Goal: Task Accomplishment & Management: Manage account settings

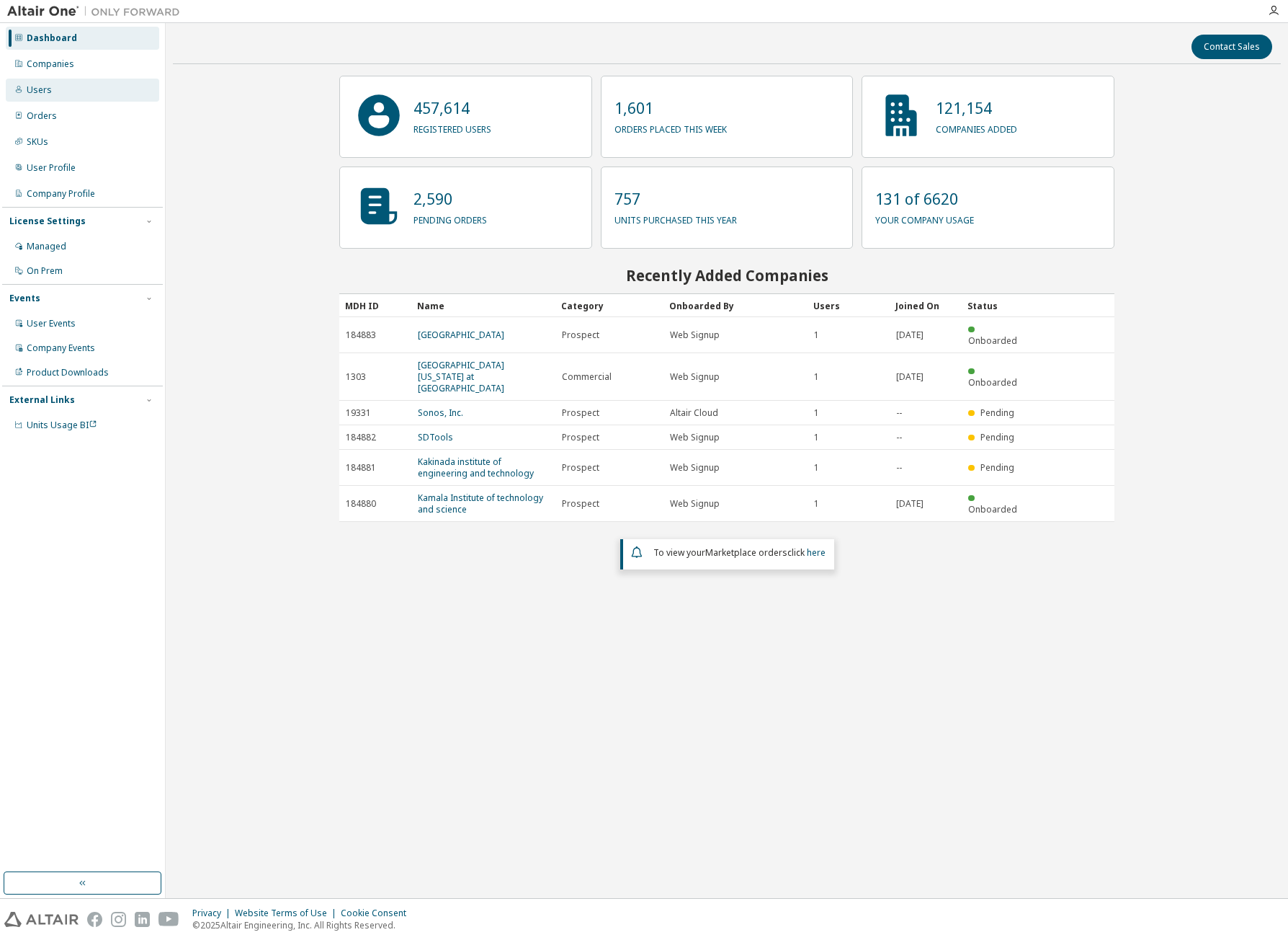
click at [74, 86] on div "Users" at bounding box center [82, 90] width 154 height 23
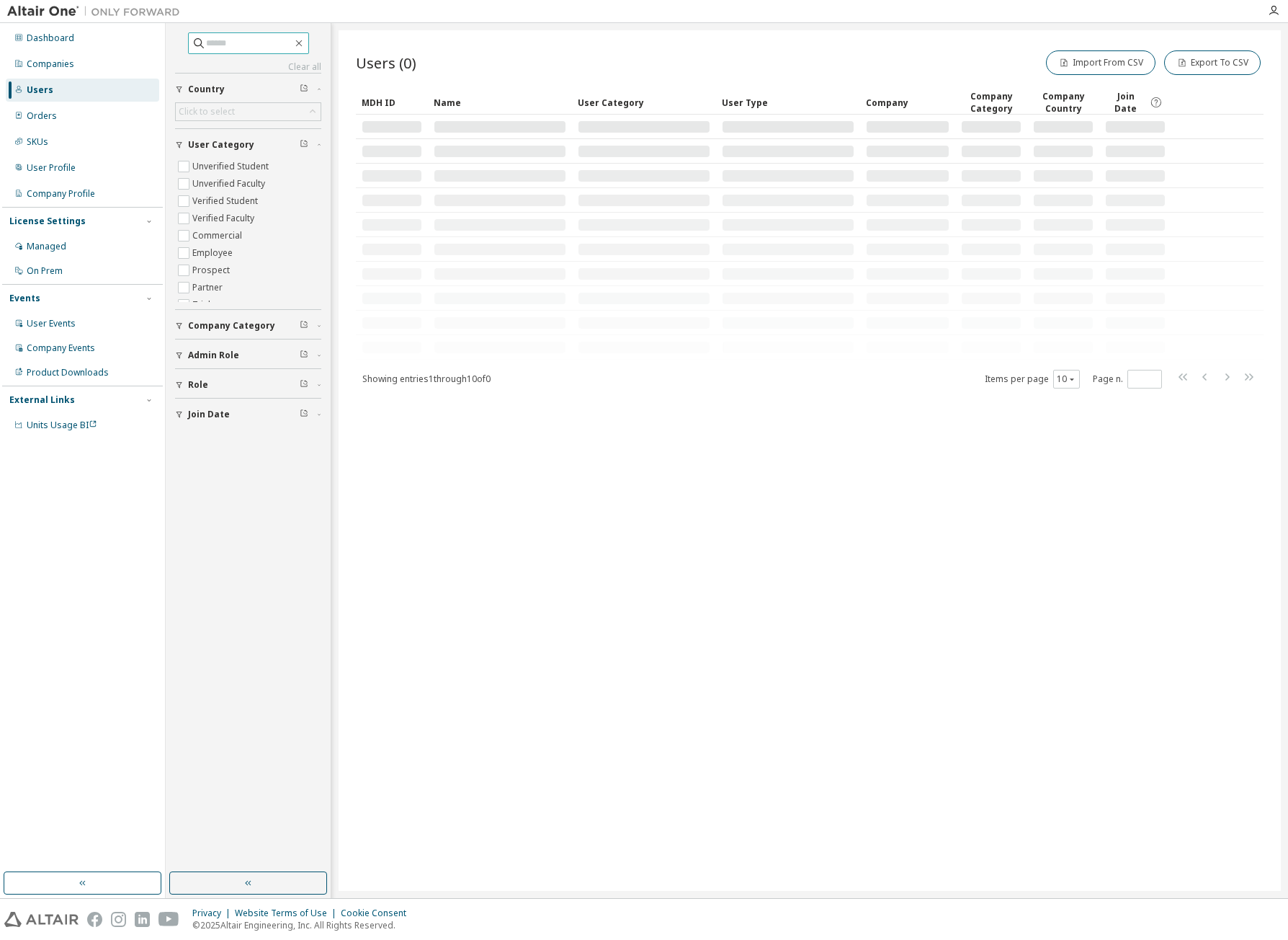
click at [248, 48] on input "text" at bounding box center [249, 43] width 86 height 14
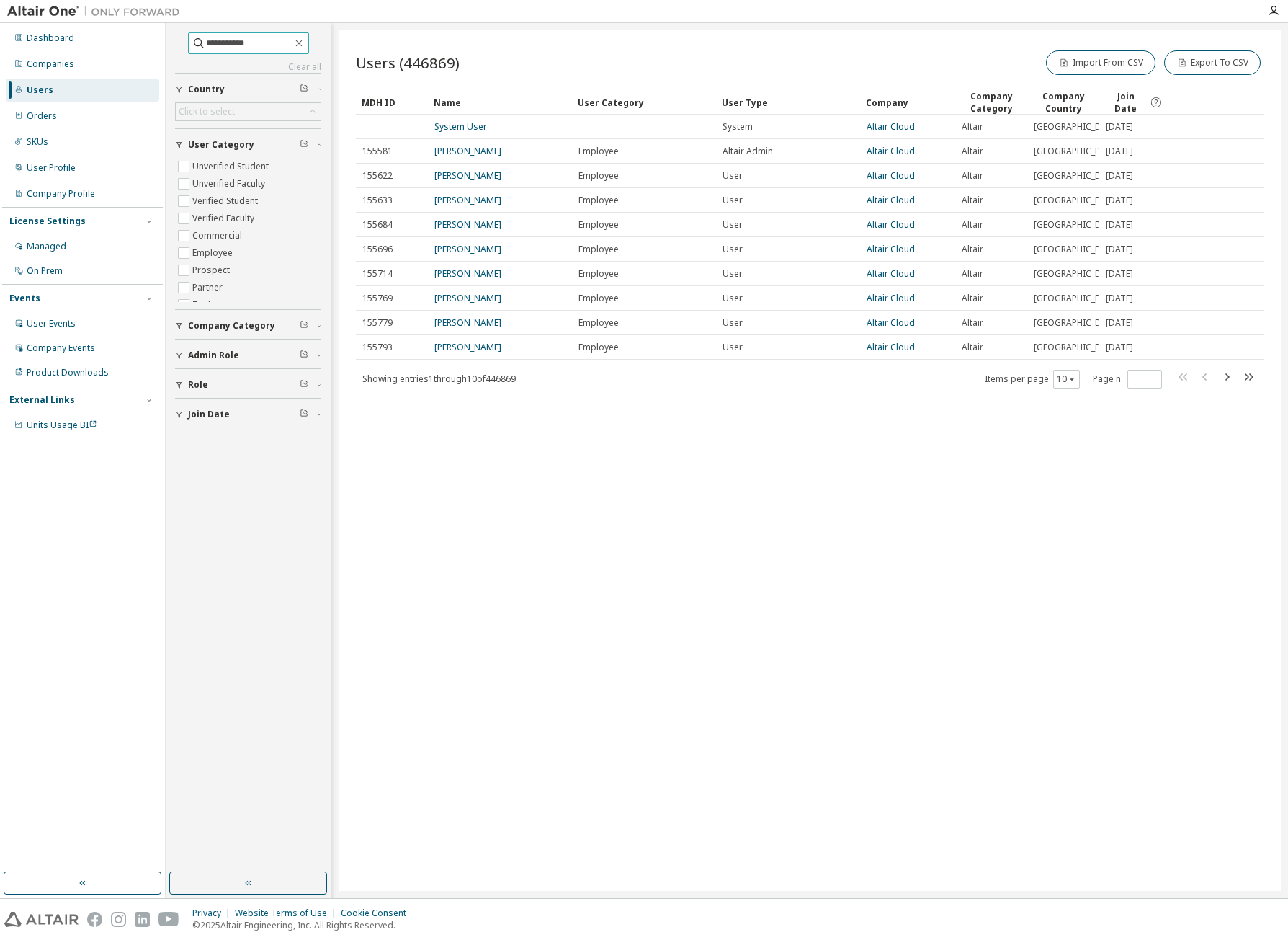
type input "**********"
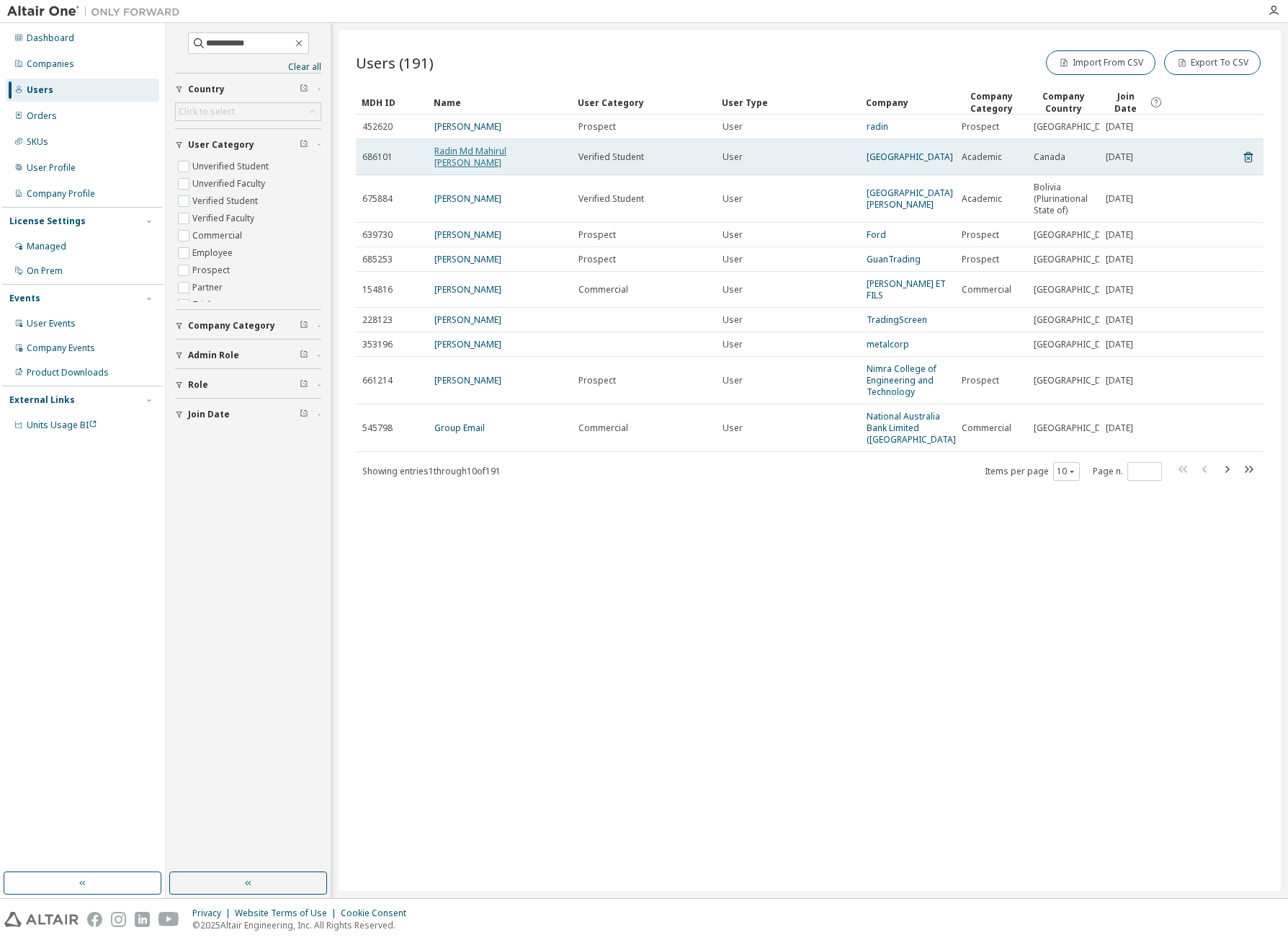
click at [498, 154] on link "Radin Md Mahirul [PERSON_NAME]" at bounding box center [470, 157] width 72 height 24
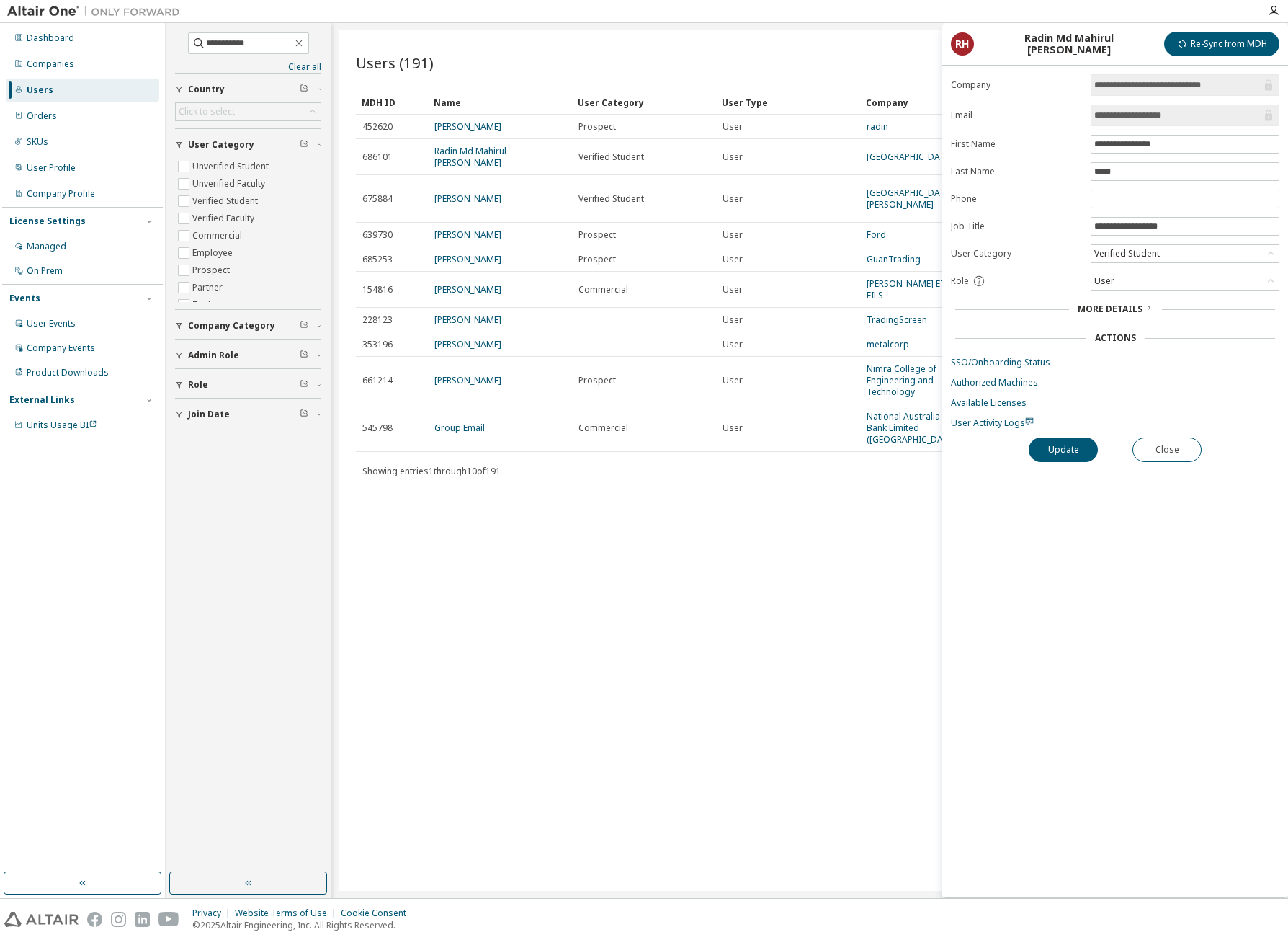
click at [1137, 308] on span "More Details" at bounding box center [1110, 309] width 65 height 12
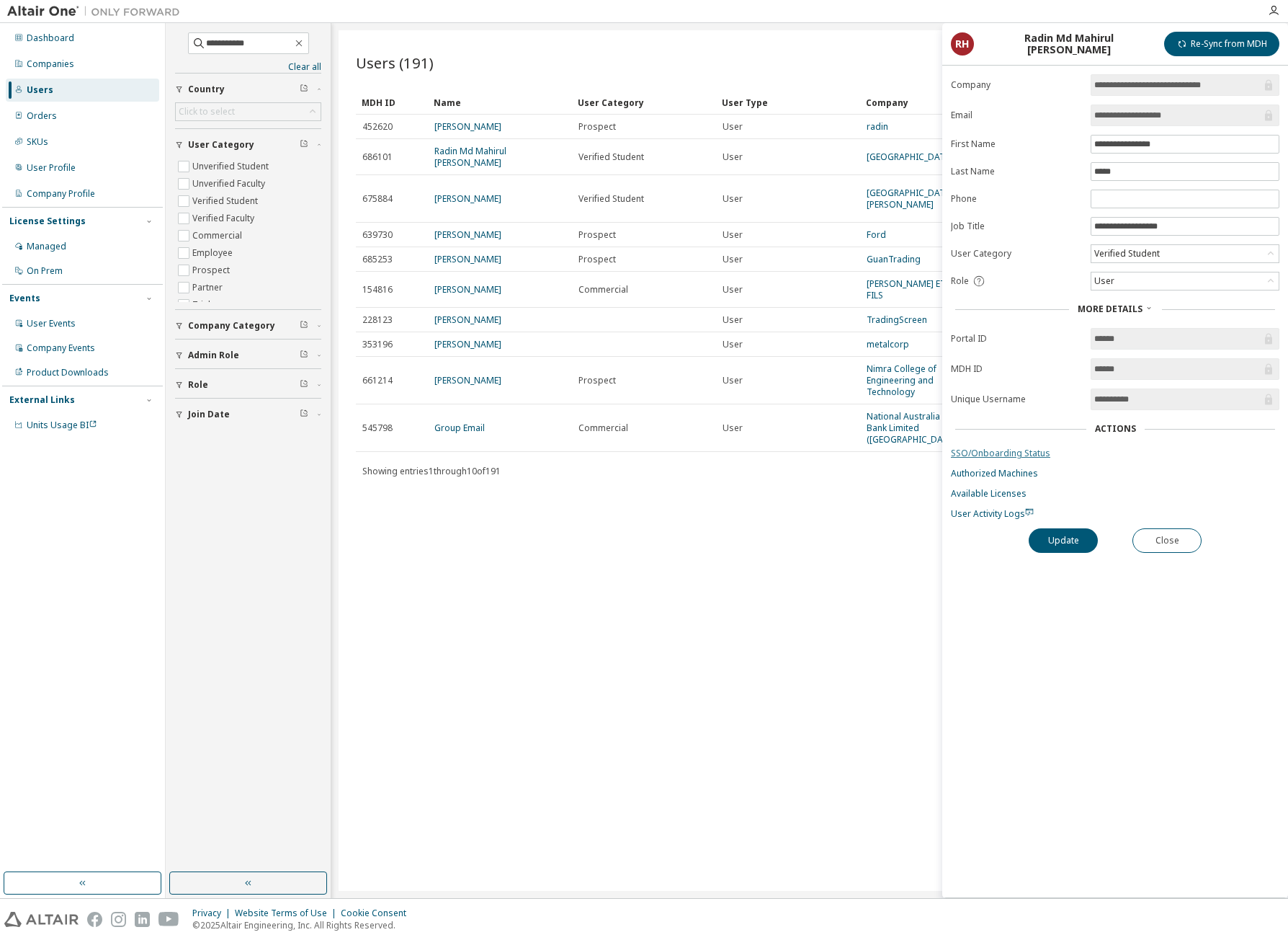
click at [1011, 457] on link "SSO/Onboarding Status" at bounding box center [1115, 453] width 328 height 12
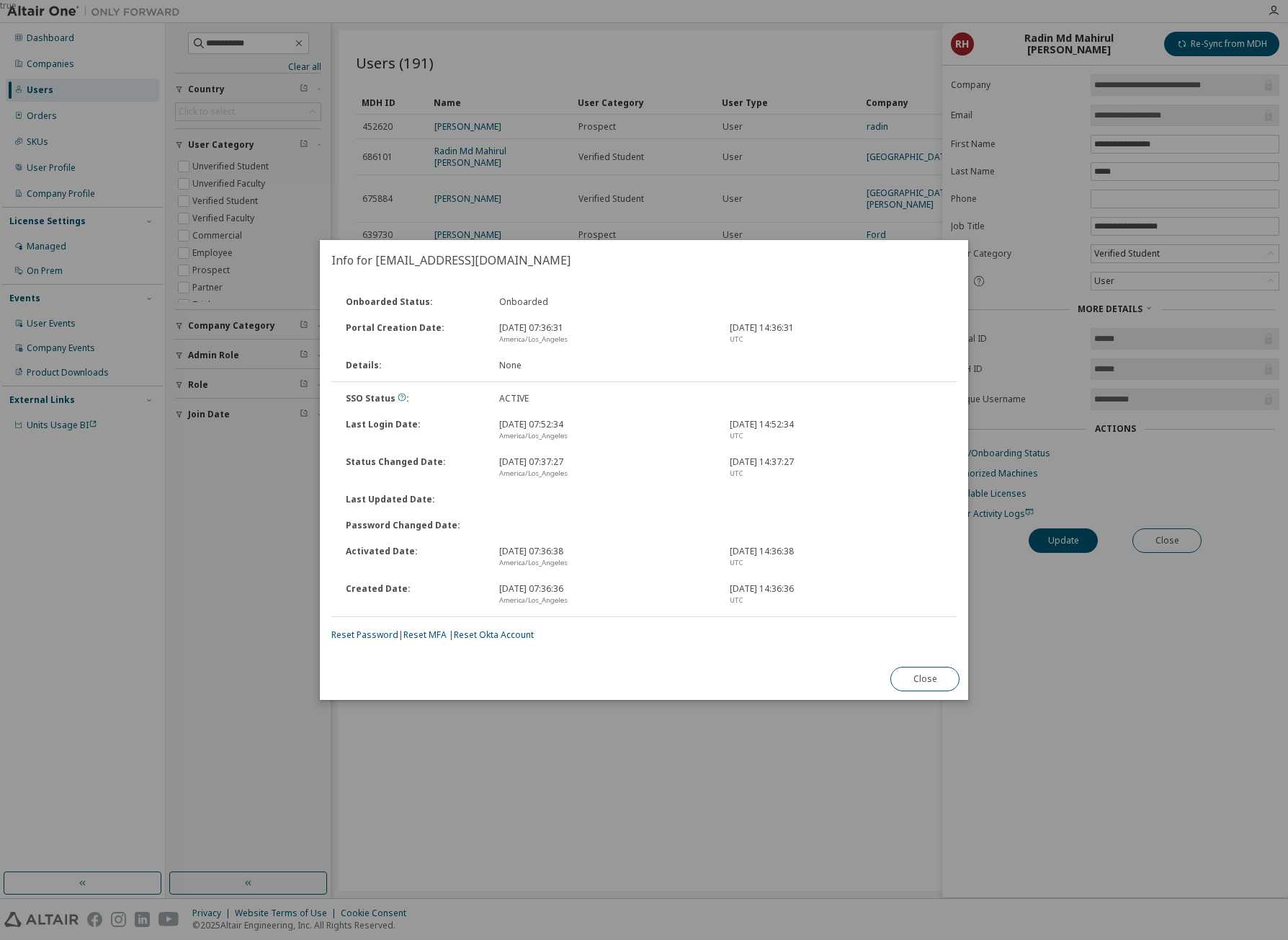
click at [640, 667] on div "Info for [EMAIL_ADDRESS][DOMAIN_NAME] Onboarded Status : Onboarded Portal Creat…" at bounding box center [644, 470] width 649 height 460
click at [933, 674] on button "Close" at bounding box center [925, 678] width 69 height 25
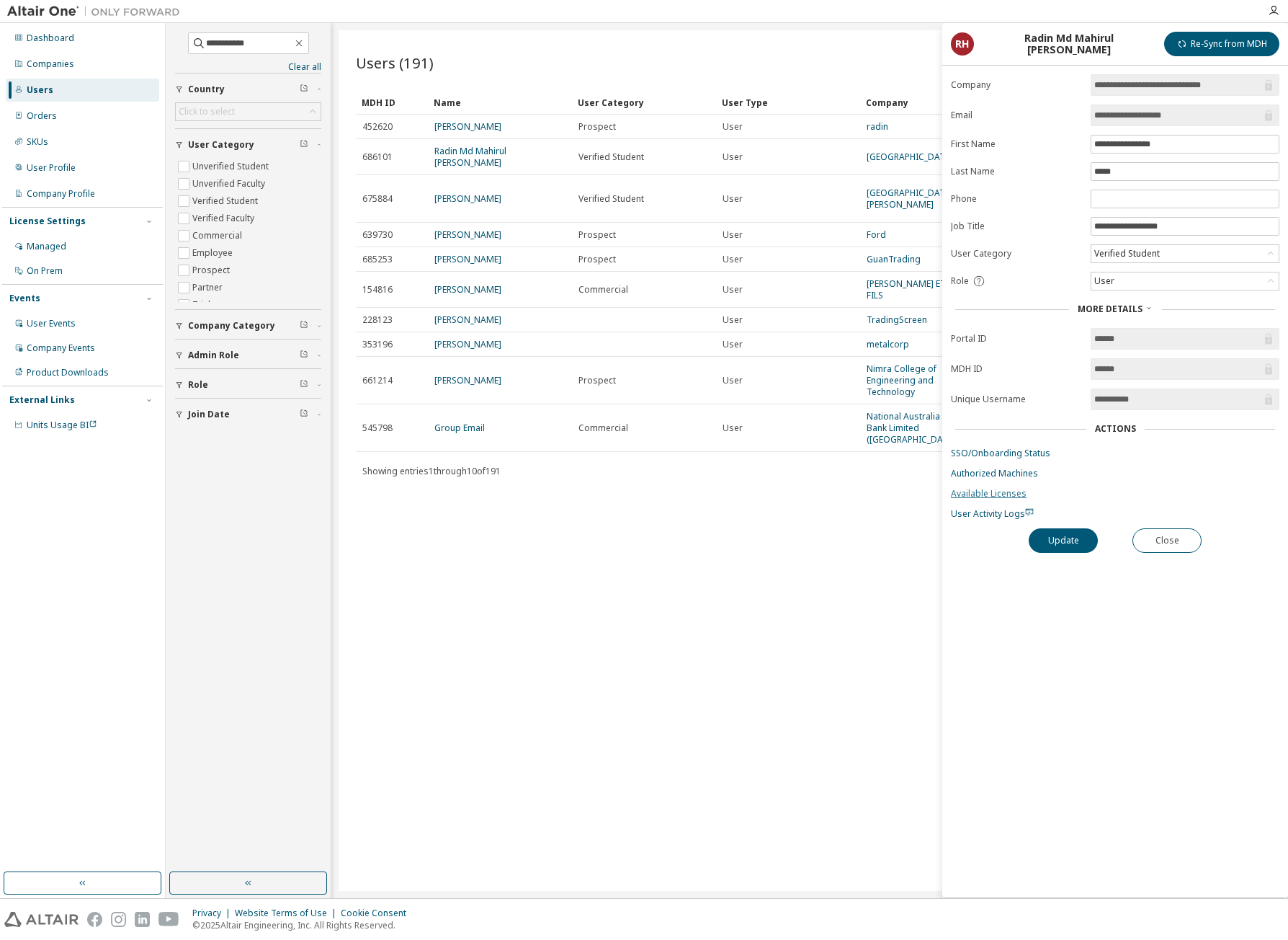
click at [972, 489] on link "Available Licenses" at bounding box center [1115, 493] width 328 height 12
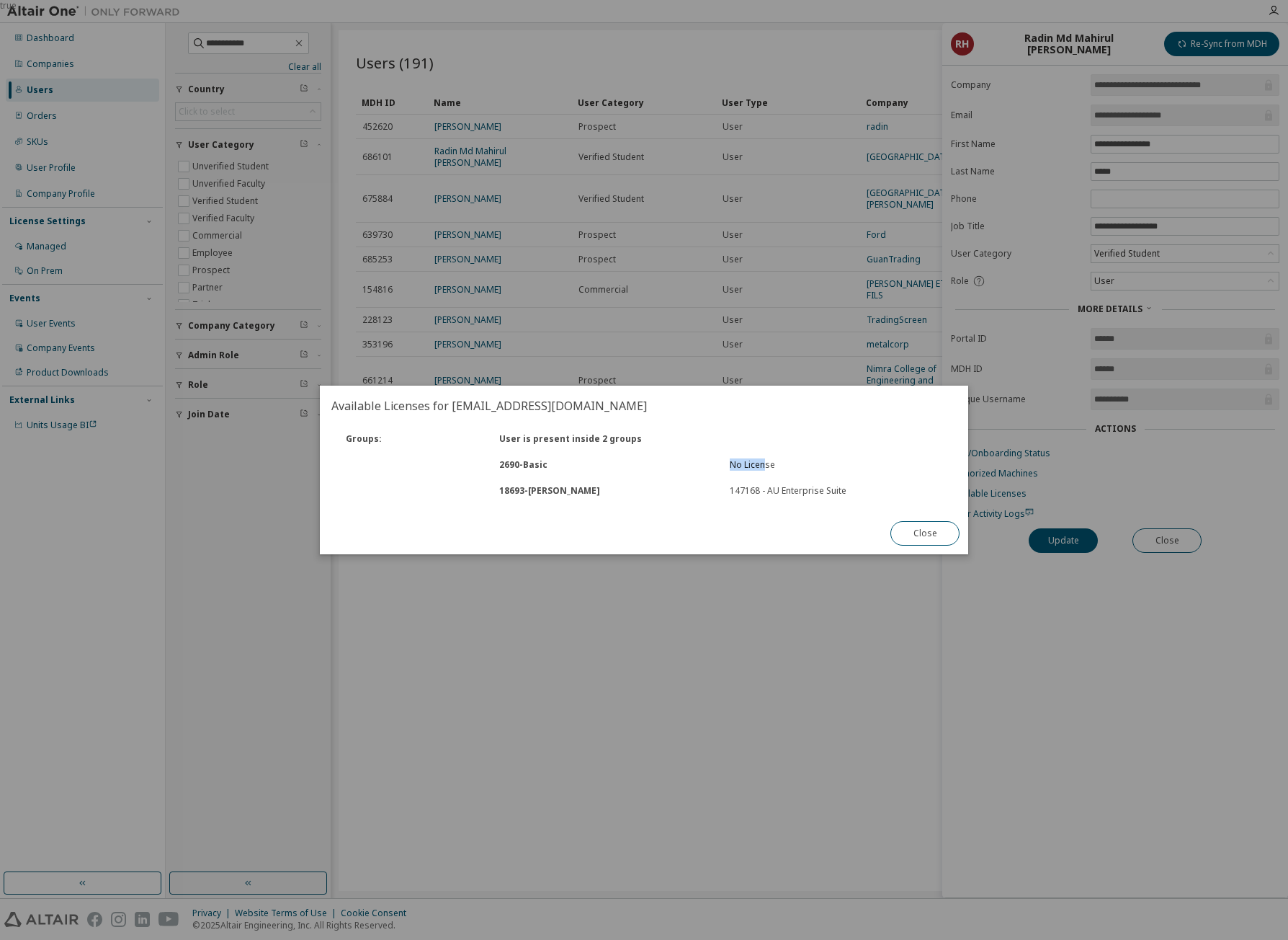
drag, startPoint x: 733, startPoint y: 465, endPoint x: 762, endPoint y: 461, distance: 29.3
click at [762, 461] on div "No License" at bounding box center [836, 465] width 213 height 12
click at [578, 439] on div "User is present inside 2 groups" at bounding box center [606, 439] width 231 height 12
drag, startPoint x: 562, startPoint y: 439, endPoint x: 626, endPoint y: 439, distance: 64.0
click at [626, 439] on div "User is present inside 2 groups" at bounding box center [606, 439] width 231 height 12
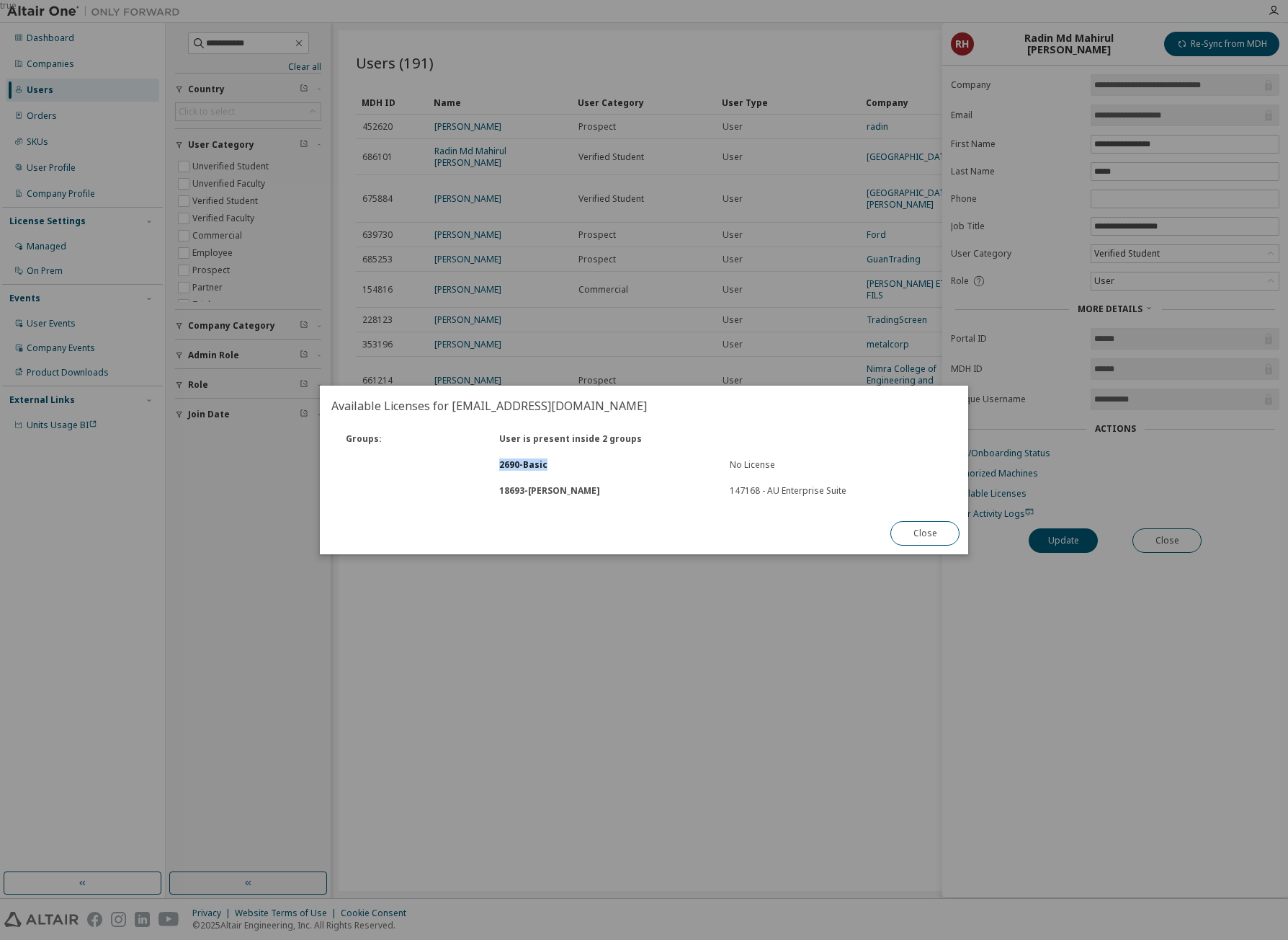
drag, startPoint x: 500, startPoint y: 466, endPoint x: 550, endPoint y: 462, distance: 50.2
click at [550, 462] on div "2690 - Basic" at bounding box center [606, 465] width 231 height 12
click at [498, 490] on div "18693 - [PERSON_NAME]" at bounding box center [606, 490] width 231 height 12
drag, startPoint x: 498, startPoint y: 490, endPoint x: 555, endPoint y: 485, distance: 57.2
click at [555, 485] on div "18693 - [PERSON_NAME]" at bounding box center [606, 490] width 231 height 12
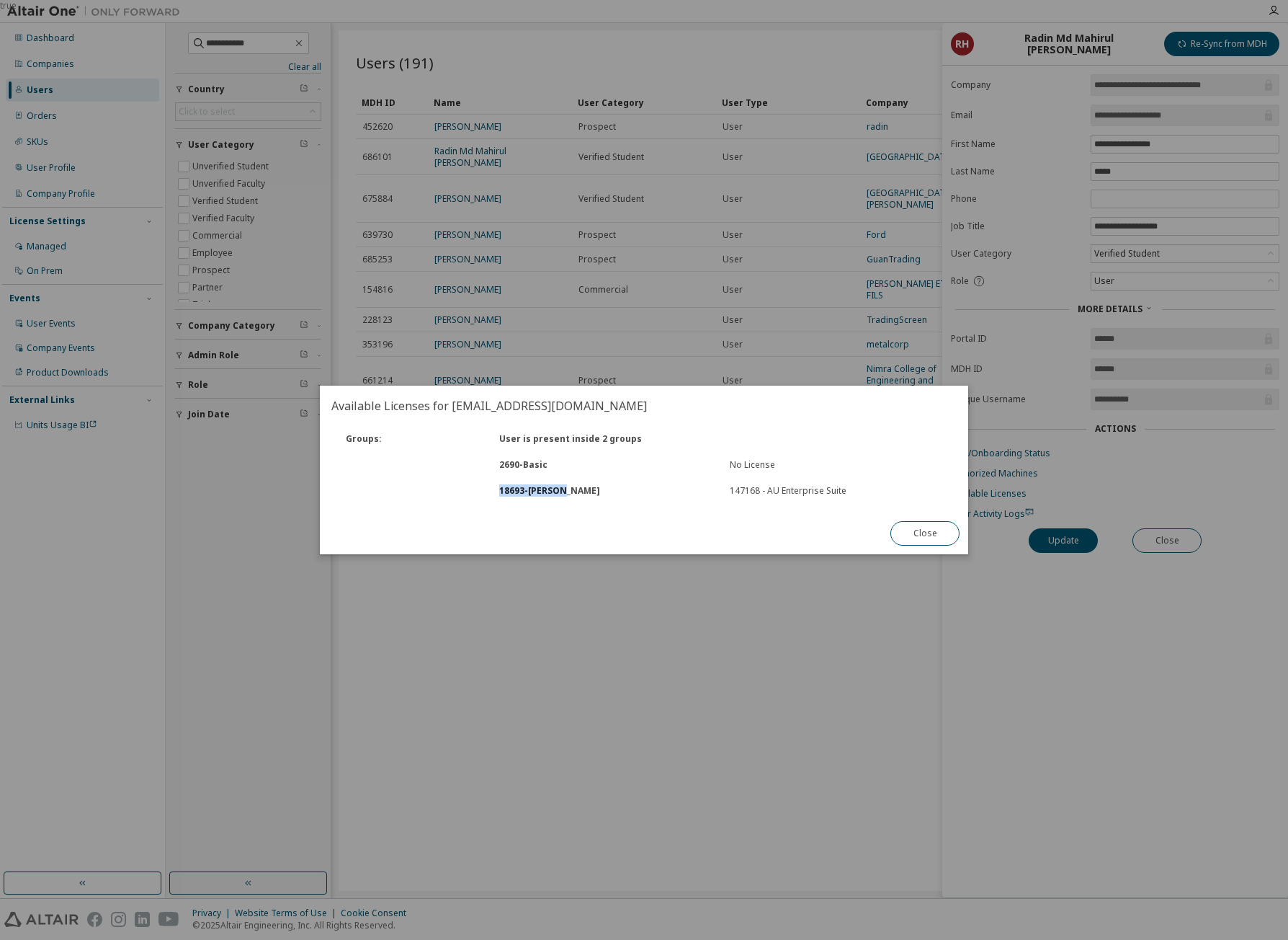
click at [539, 497] on div "18693 - [GEOGRAPHIC_DATA] 147168 - AU Enterprise Suite" at bounding box center [644, 490] width 628 height 26
click at [915, 531] on button "Close" at bounding box center [925, 533] width 69 height 25
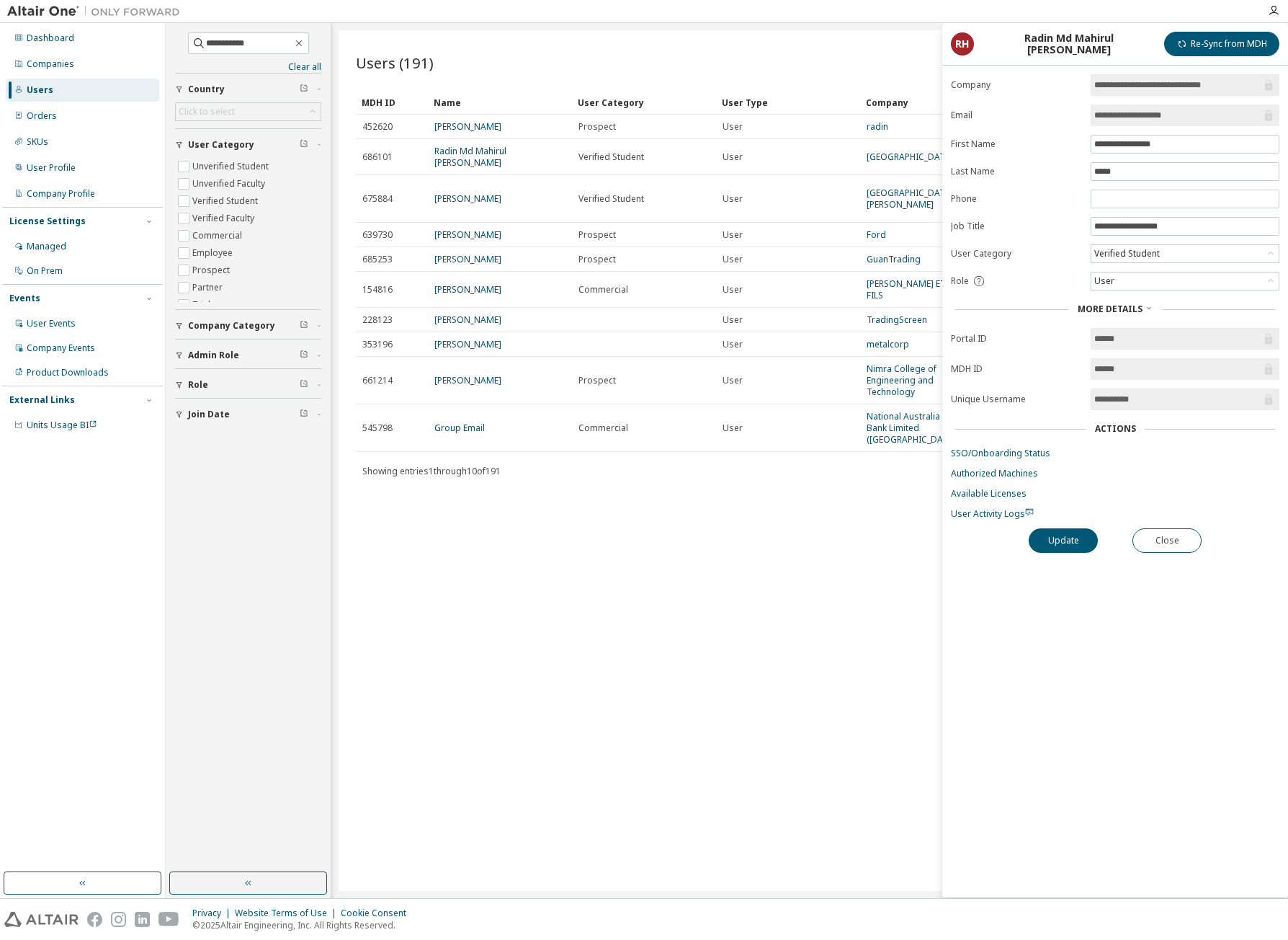
click at [838, 630] on div "Users (191) Import From CSV Export To CSV Clear Load Save Save As Field Operato…" at bounding box center [810, 460] width 942 height 861
click at [781, 547] on div "Users (191) Import From CSV Export To CSV Clear Load Save Save As Field Operato…" at bounding box center [810, 460] width 942 height 861
click at [1190, 538] on button "Close" at bounding box center [1167, 540] width 69 height 25
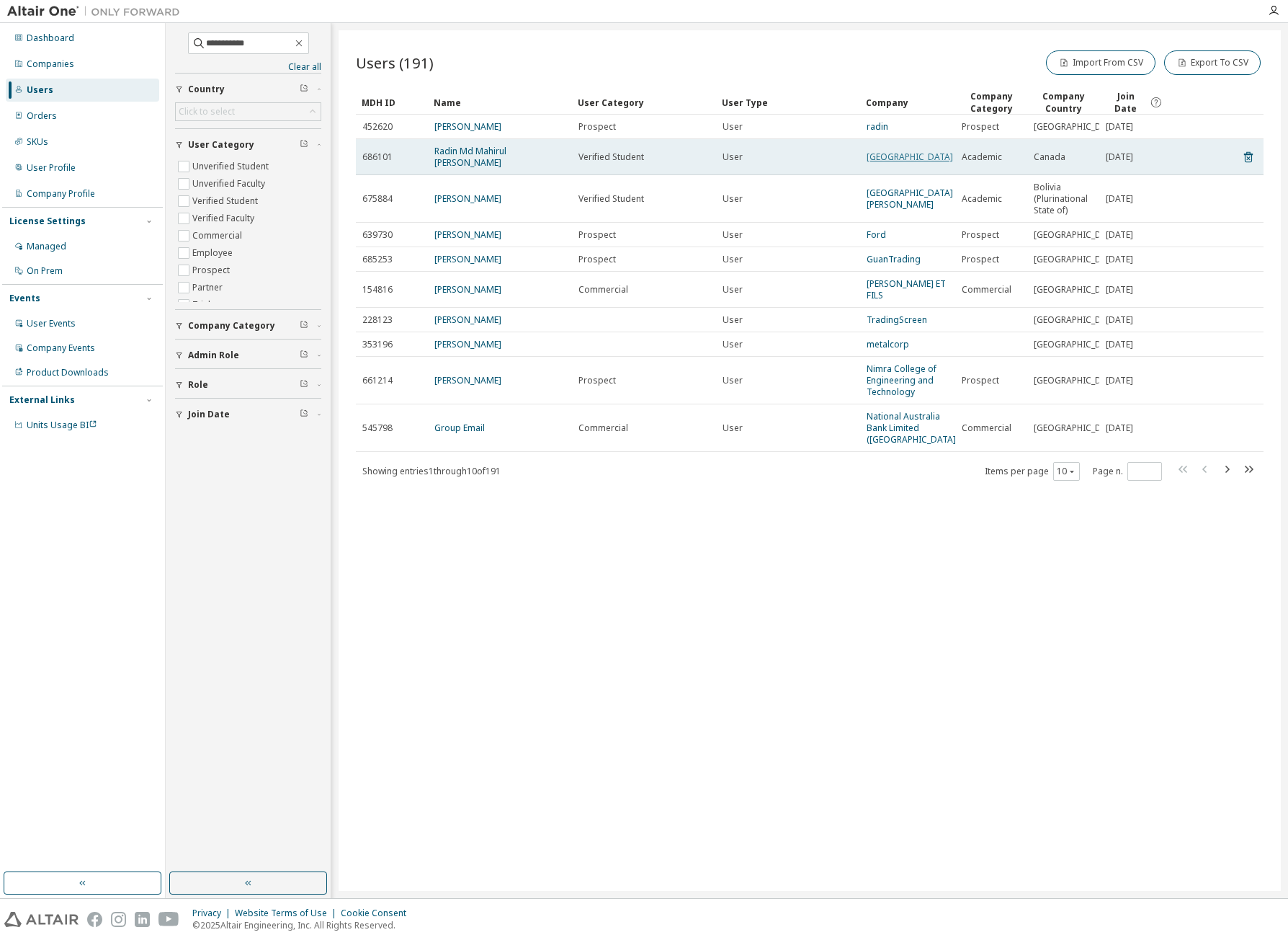
click at [887, 155] on link "[GEOGRAPHIC_DATA]" at bounding box center [910, 156] width 86 height 12
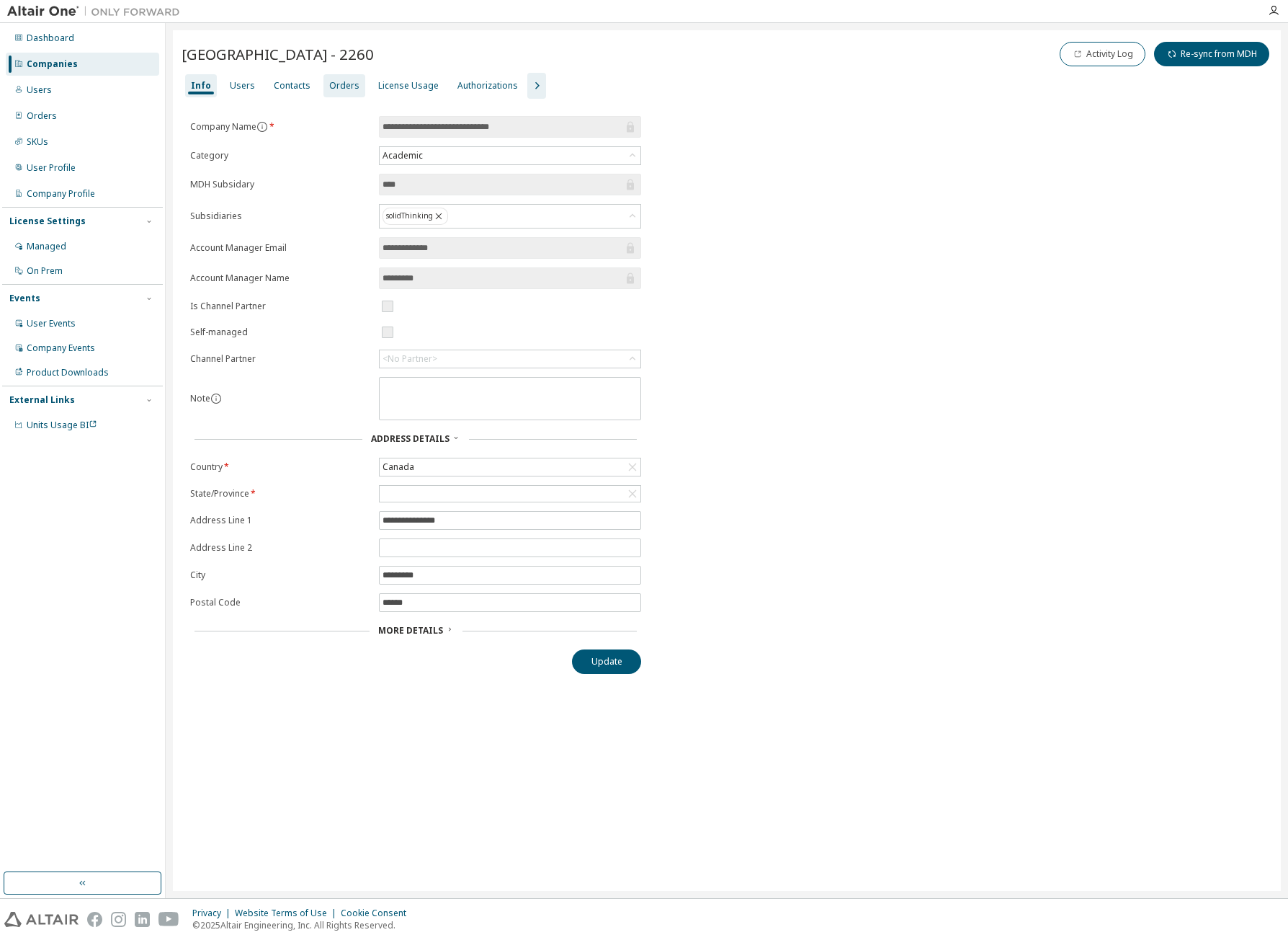
click at [333, 88] on div "Orders" at bounding box center [344, 86] width 30 height 12
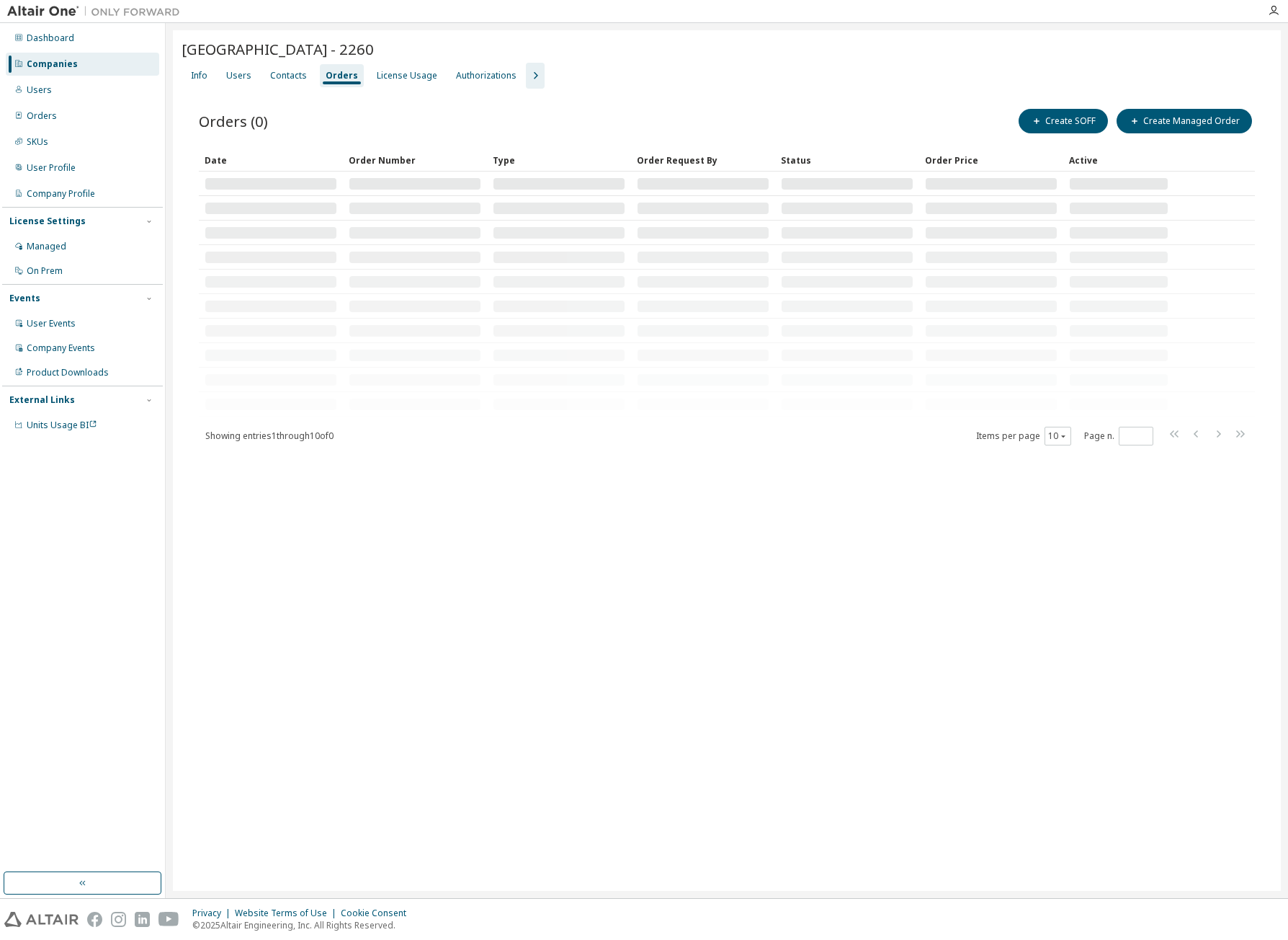
click at [534, 73] on icon "button" at bounding box center [535, 75] width 4 height 7
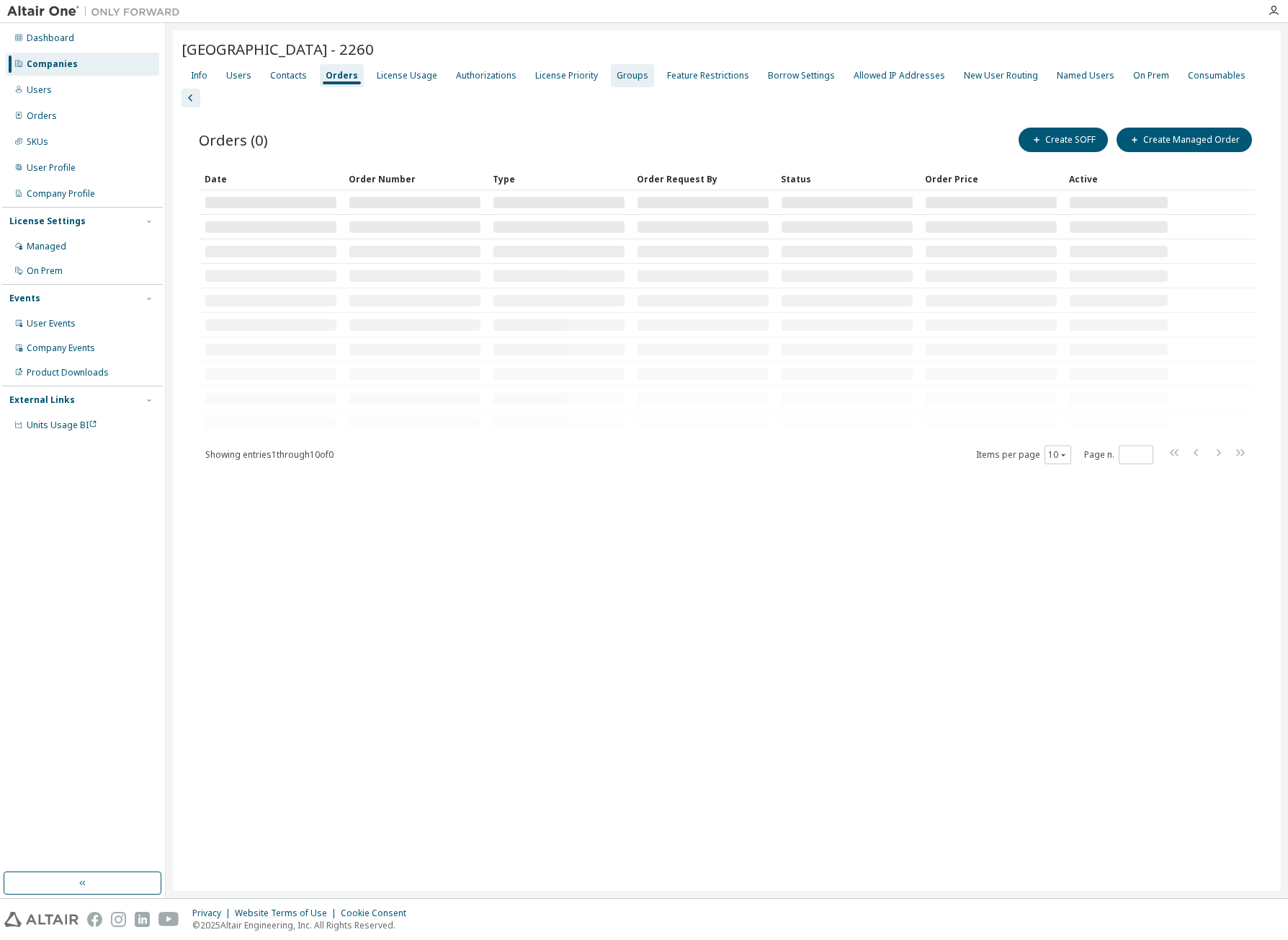
click at [624, 75] on div "Groups" at bounding box center [633, 75] width 32 height 12
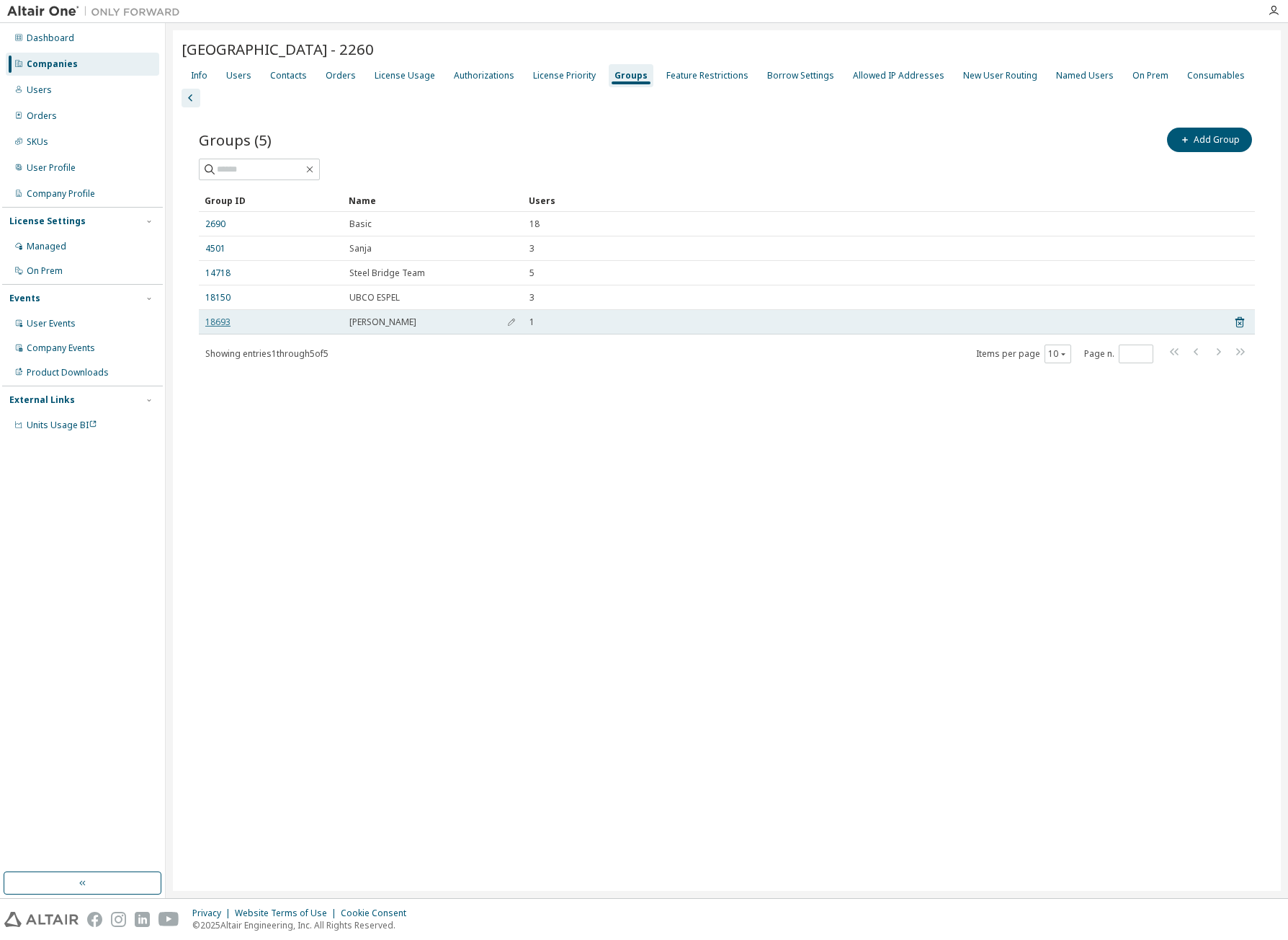
click at [219, 317] on link "18693" at bounding box center [218, 322] width 25 height 12
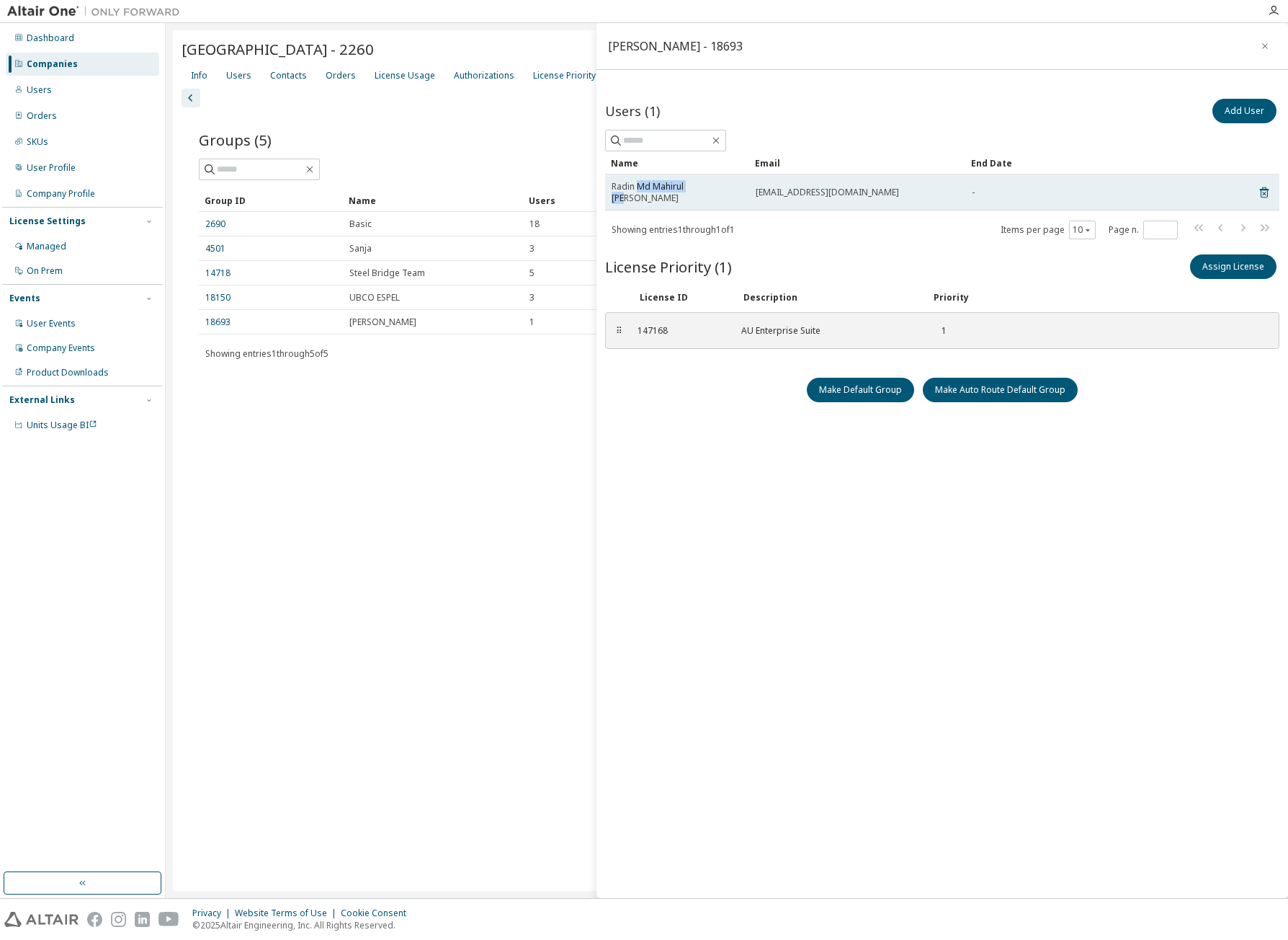
drag, startPoint x: 645, startPoint y: 190, endPoint x: 703, endPoint y: 190, distance: 58.0
click at [703, 190] on span "Radin Md Mahirul [PERSON_NAME]" at bounding box center [677, 192] width 131 height 23
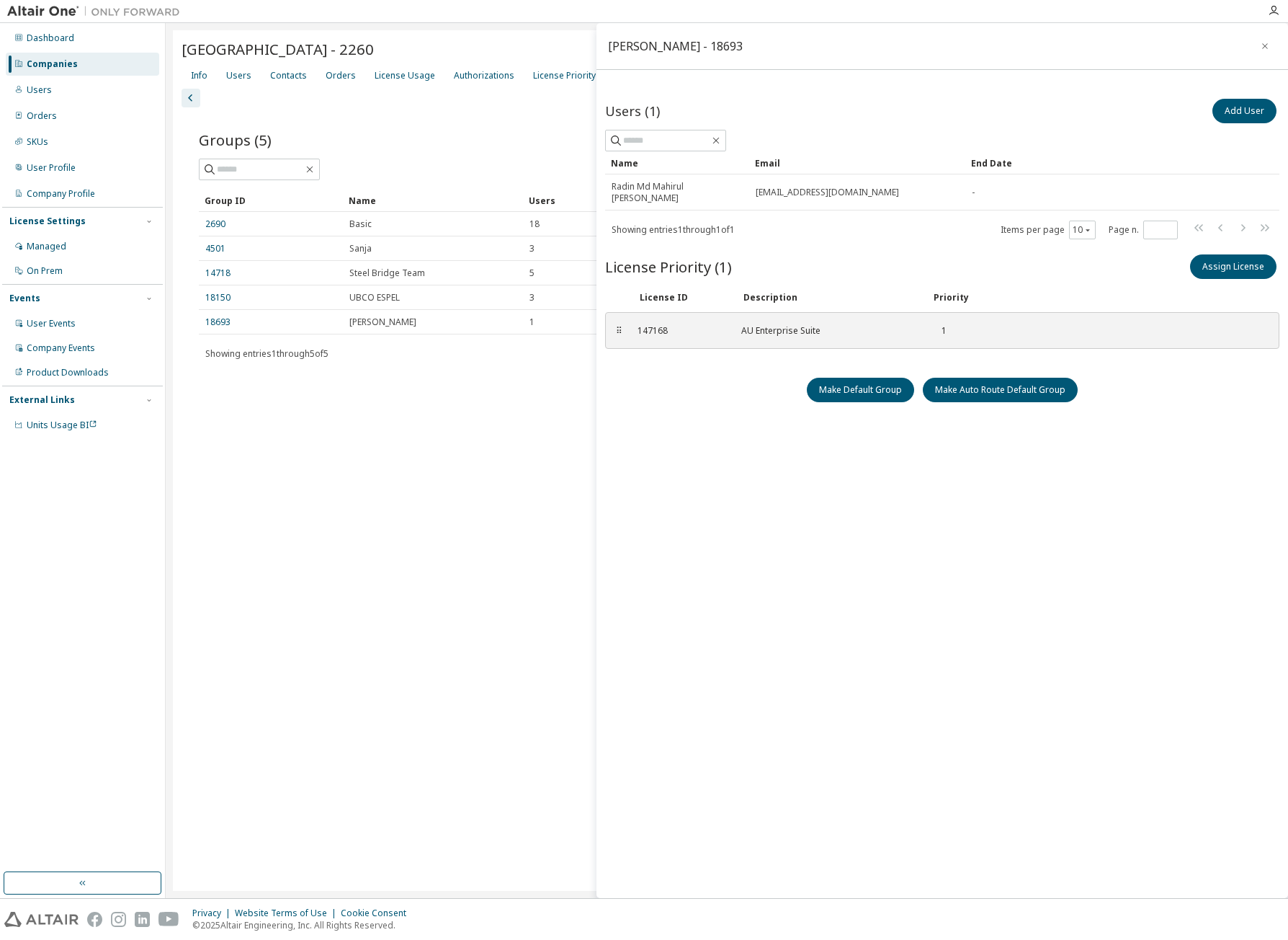
click at [477, 508] on div "[GEOGRAPHIC_DATA] - 2260 Clear Load Save Save As Field Operator Value Select fi…" at bounding box center [726, 460] width 1108 height 861
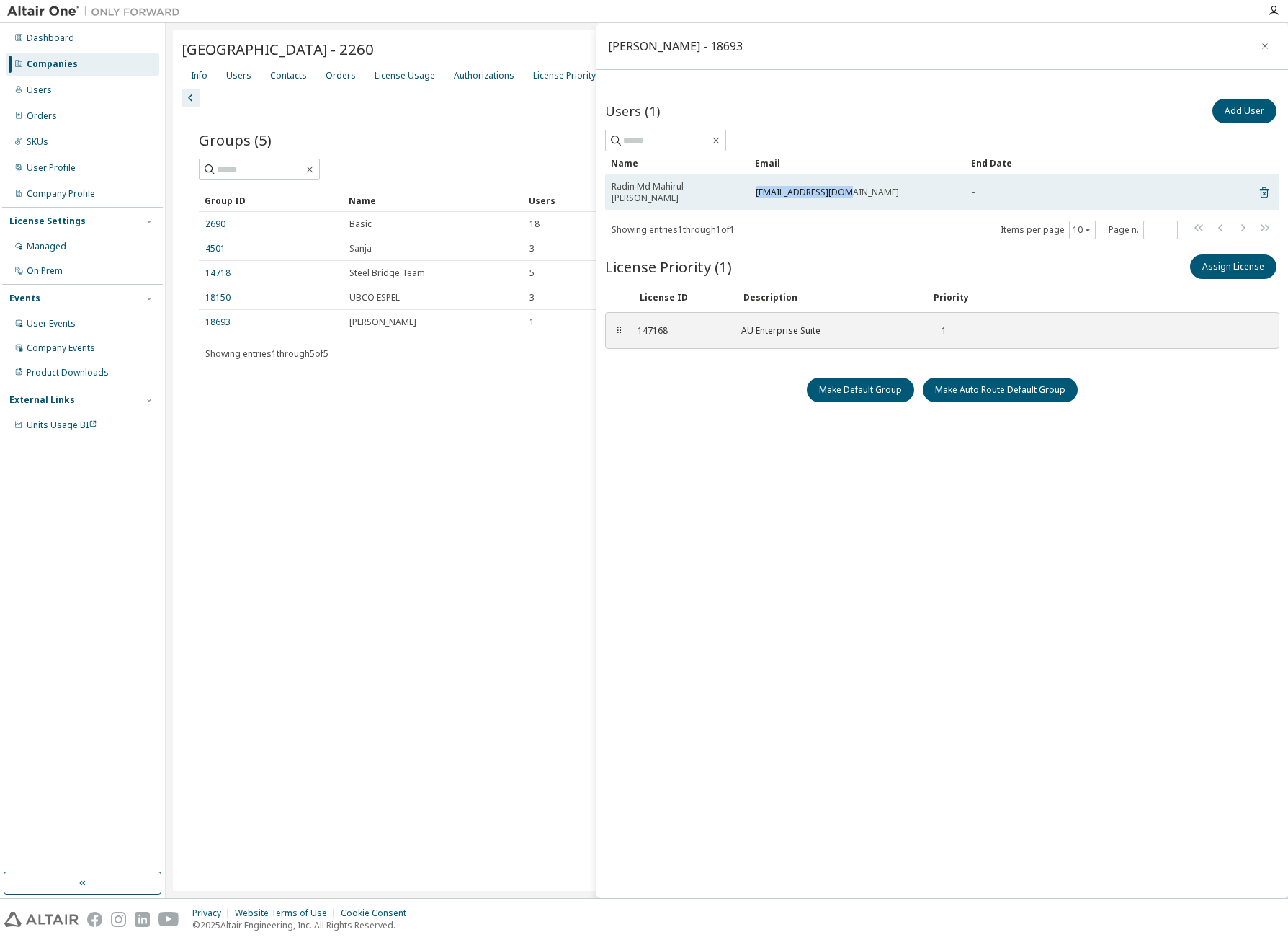
drag, startPoint x: 761, startPoint y: 186, endPoint x: 841, endPoint y: 186, distance: 80.0
click at [841, 186] on div "[EMAIL_ADDRESS][DOMAIN_NAME]" at bounding box center [857, 192] width 203 height 12
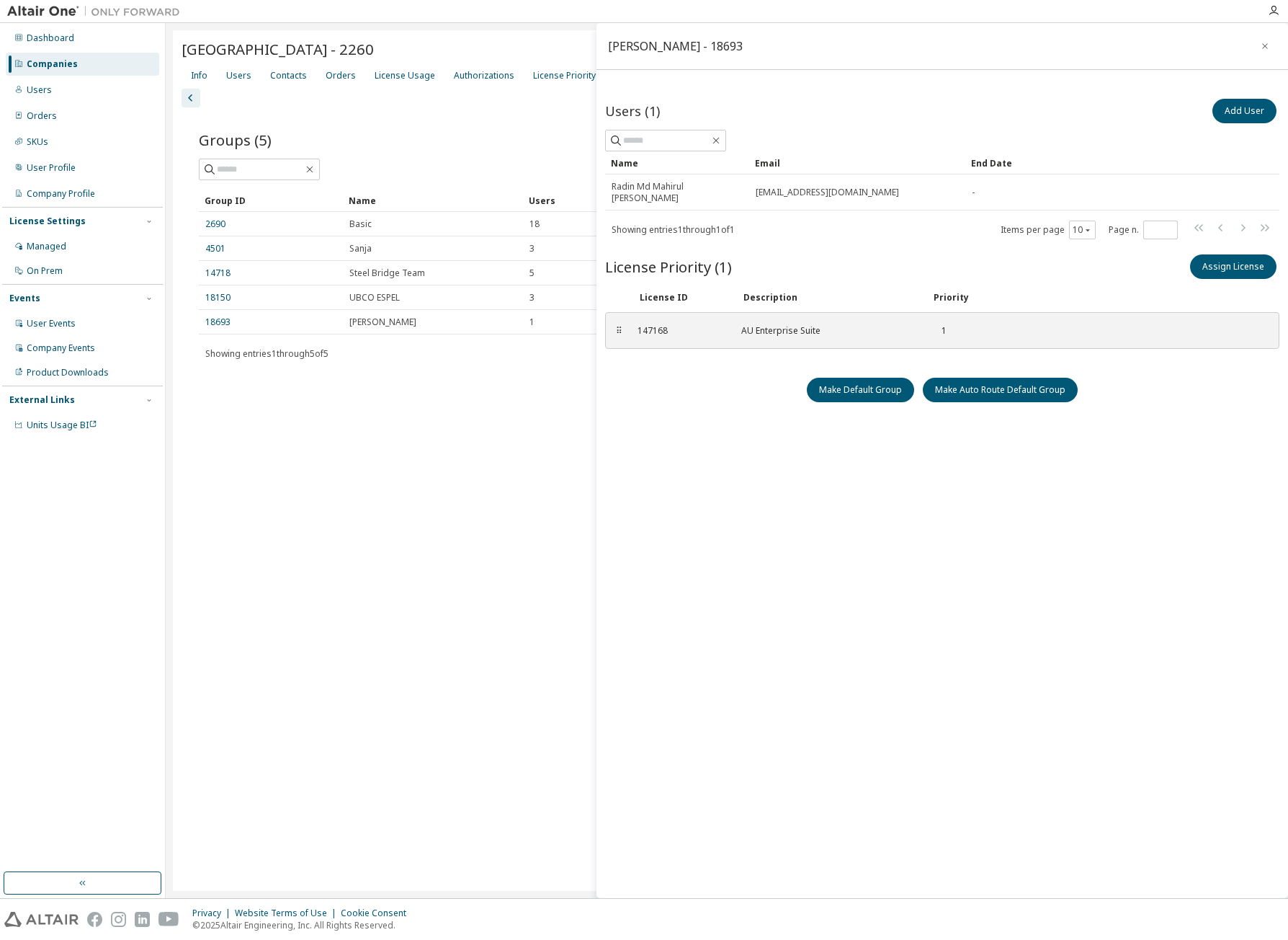
click at [581, 426] on div "[GEOGRAPHIC_DATA] - 2260 Clear Load Save Save As Field Operator Value Select fi…" at bounding box center [726, 460] width 1108 height 861
click at [416, 485] on div "[GEOGRAPHIC_DATA] - 2260 Clear Load Save Save As Field Operator Value Select fi…" at bounding box center [726, 460] width 1108 height 861
click at [1261, 50] on icon "button" at bounding box center [1265, 46] width 10 height 12
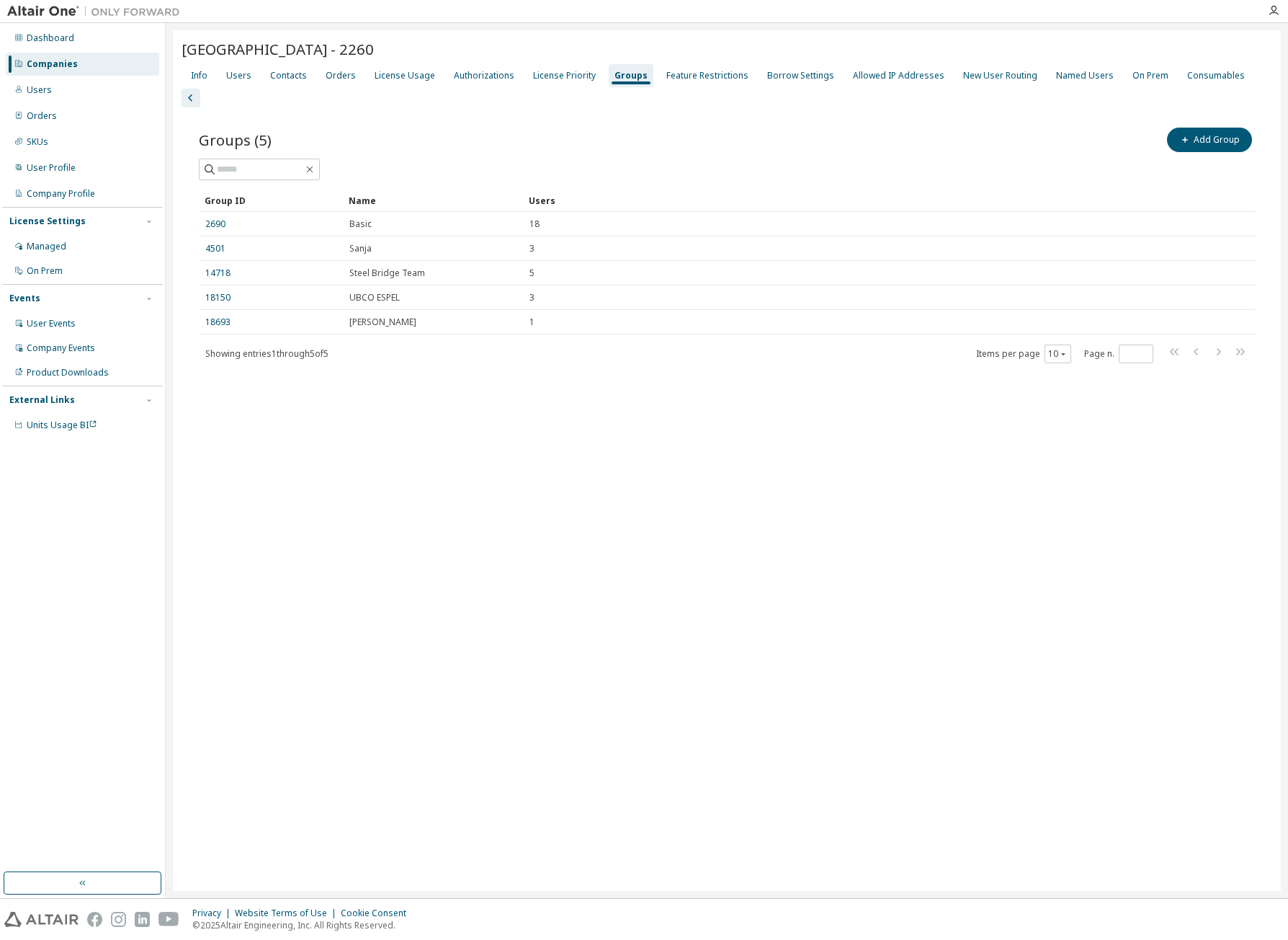
click at [449, 476] on div "[GEOGRAPHIC_DATA] - 2260 Clear Load Save Save As Field Operator Value Select fi…" at bounding box center [726, 460] width 1108 height 861
click at [564, 75] on div "License Priority" at bounding box center [564, 75] width 63 height 12
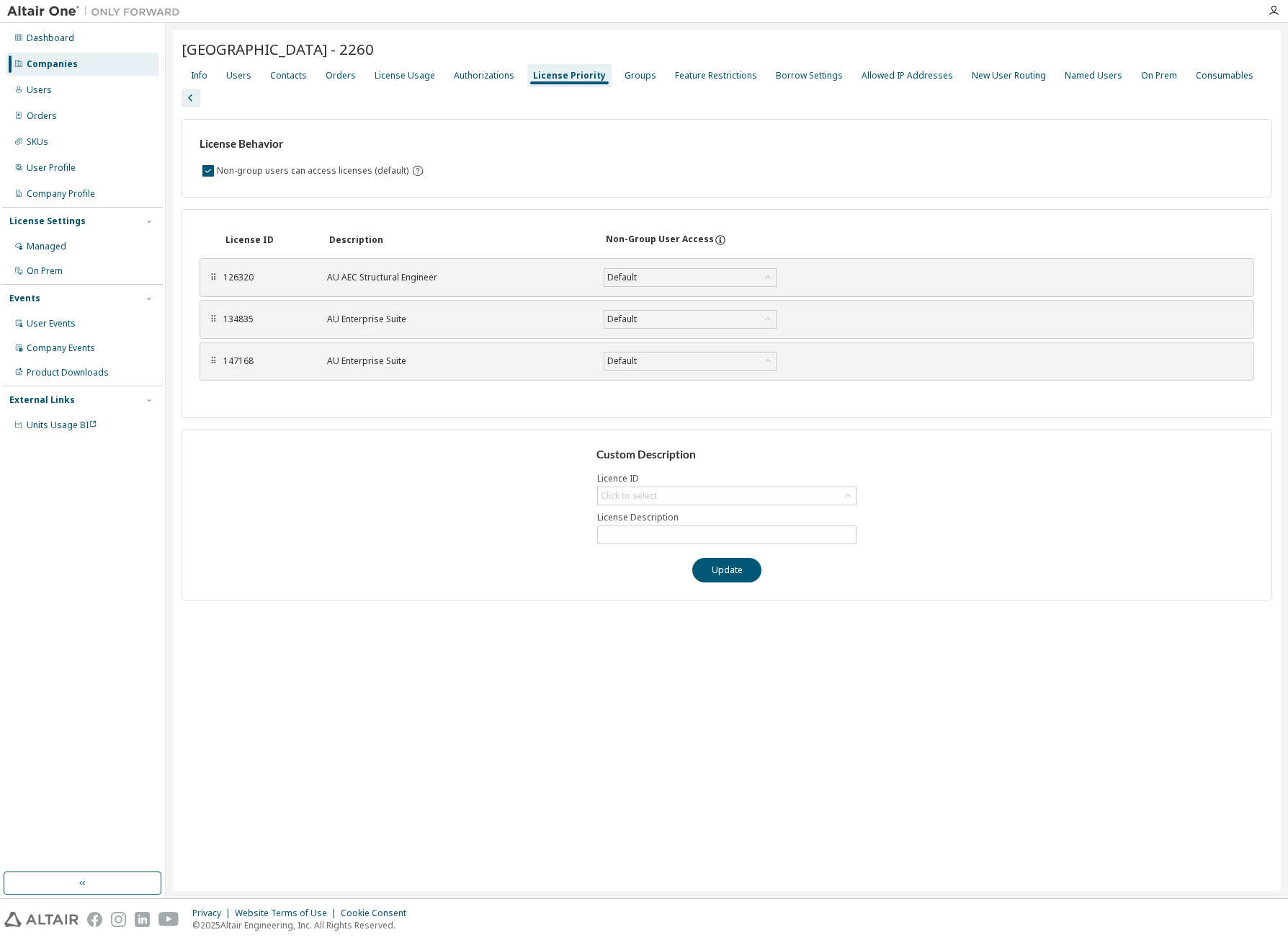
click at [213, 75] on div "Info Users Contacts Orders License Usage Authorizations License Priority Groups…" at bounding box center [726, 85] width 1091 height 44
click at [209, 75] on div "Info" at bounding box center [198, 75] width 28 height 23
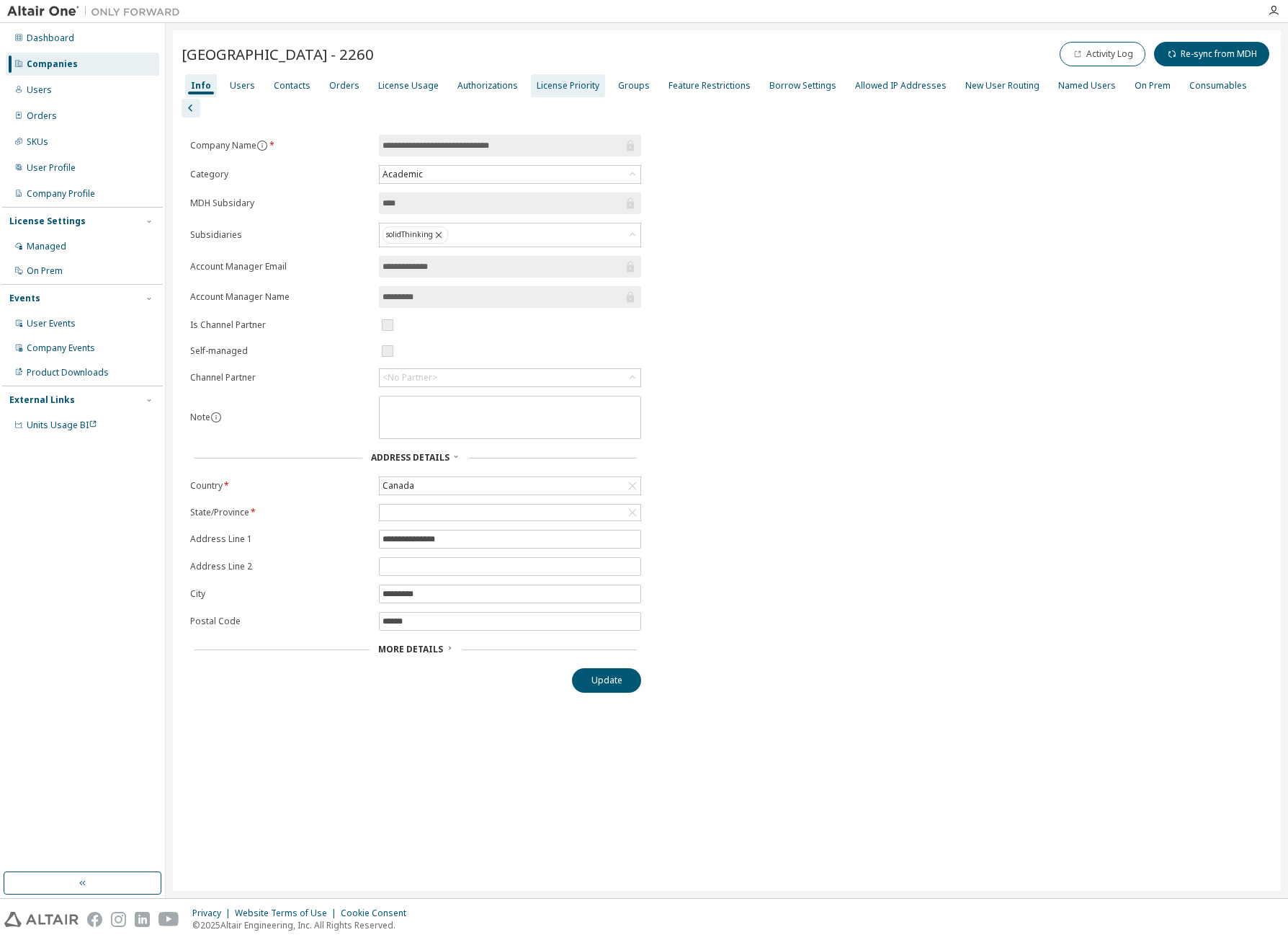
click at [569, 80] on div "License Priority" at bounding box center [568, 86] width 63 height 12
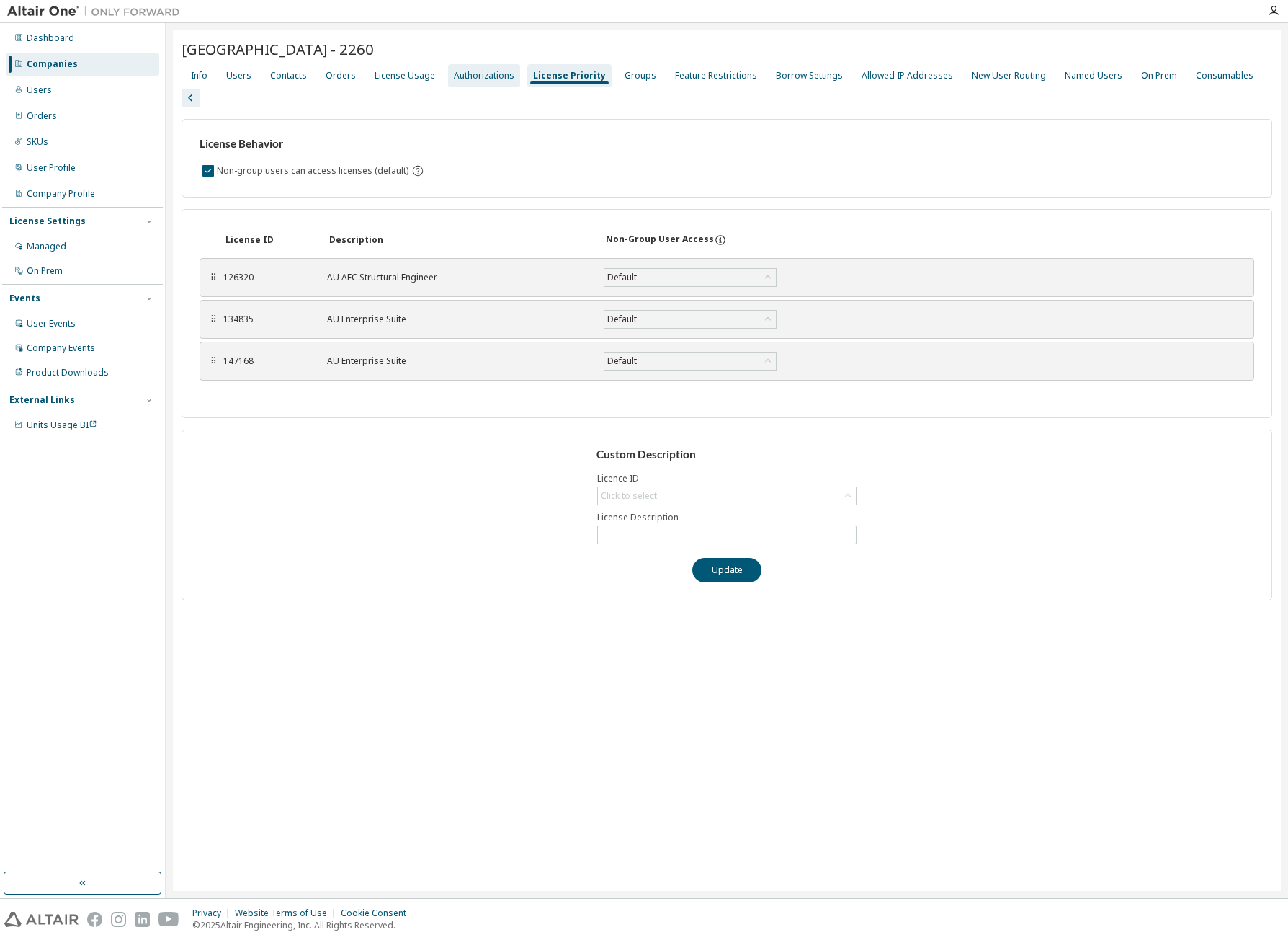
click at [473, 80] on div "Authorizations" at bounding box center [484, 75] width 60 height 12
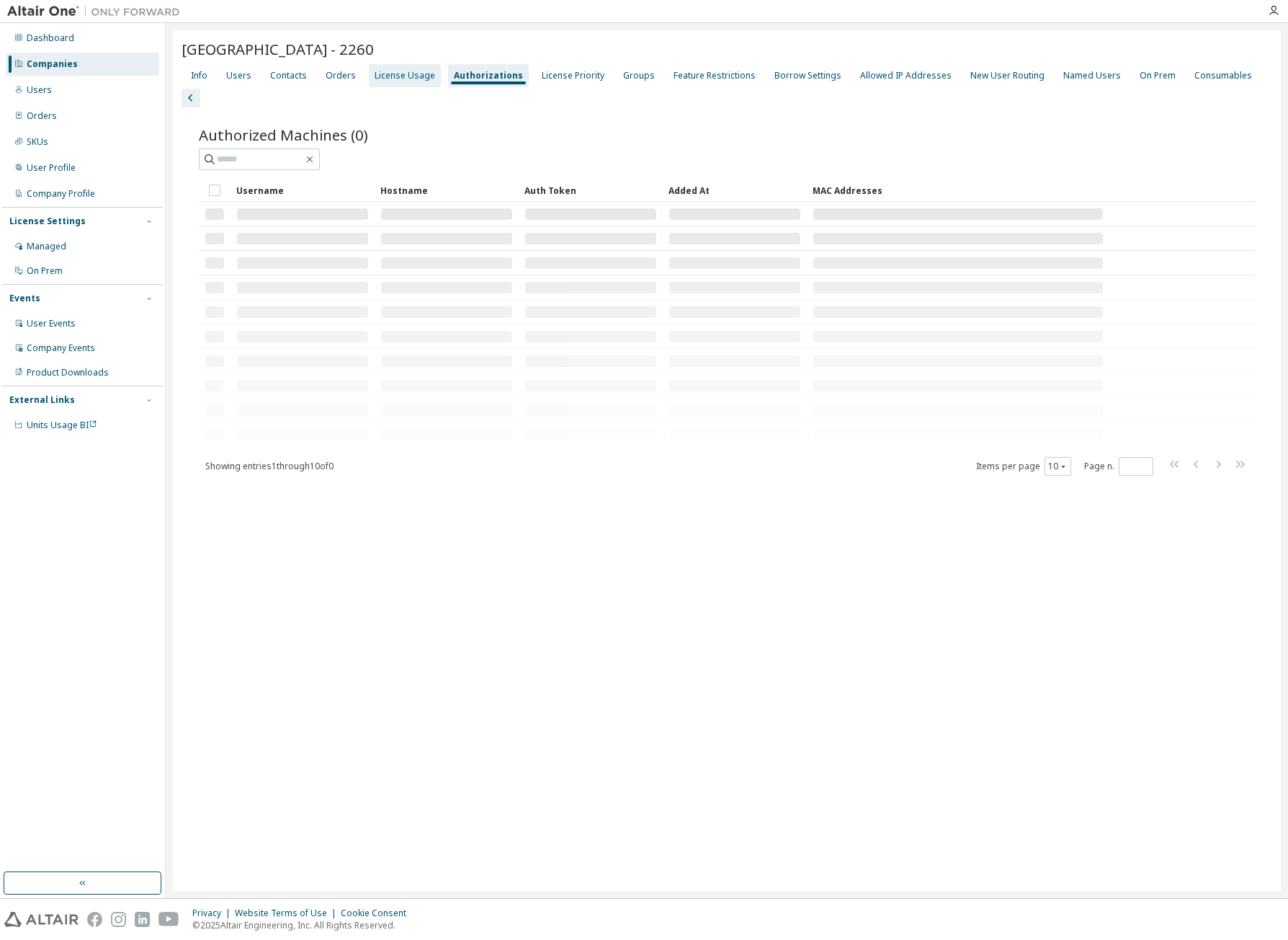
click at [396, 81] on div "License Usage" at bounding box center [404, 75] width 60 height 12
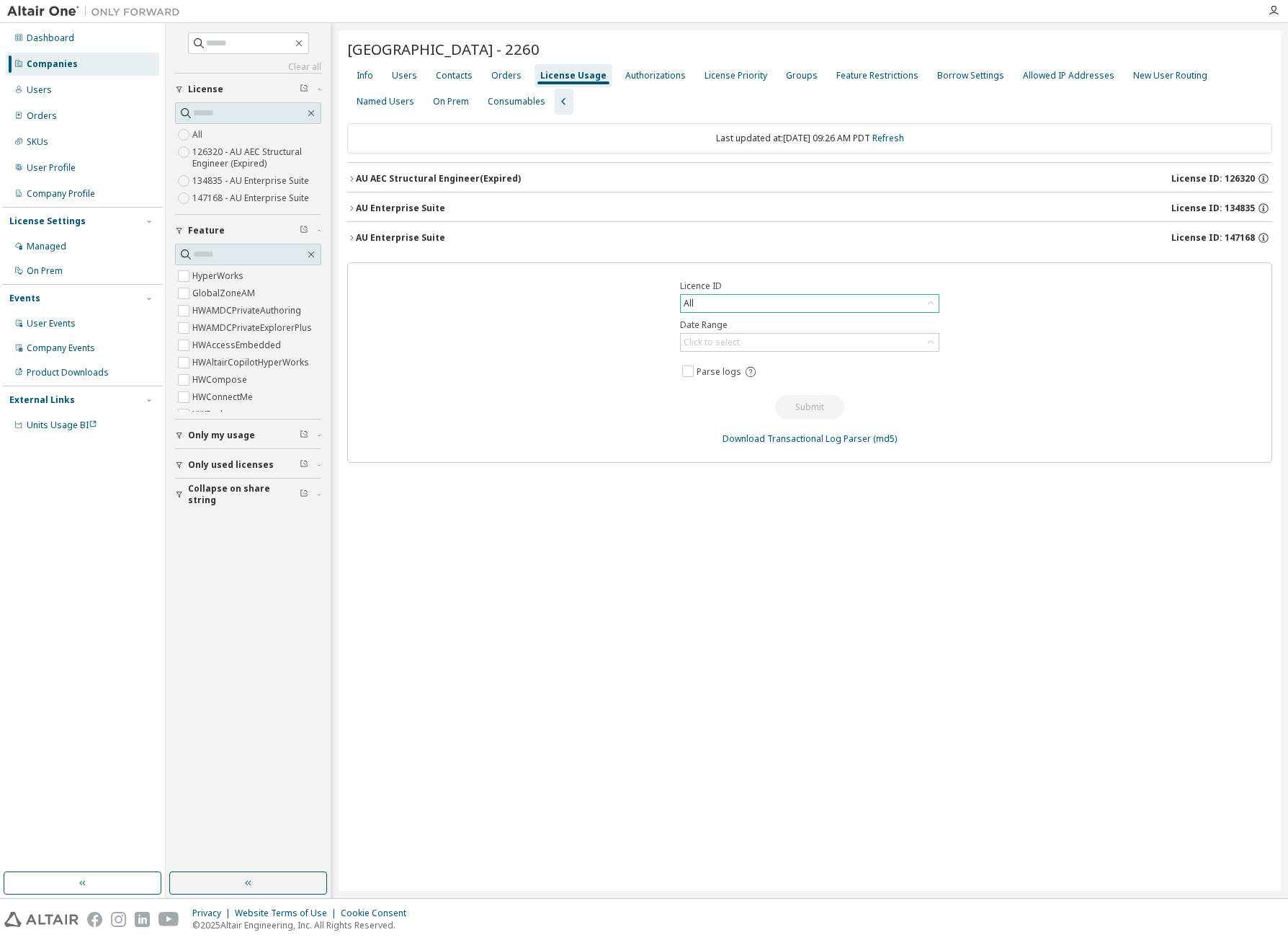
click at [771, 301] on div "All" at bounding box center [810, 304] width 258 height 17
click at [710, 540] on div "[GEOGRAPHIC_DATA] - 2260 Clear Load Save Save As Field Operator Value Select fi…" at bounding box center [810, 460] width 942 height 861
click at [723, 343] on div "Click to select" at bounding box center [711, 342] width 56 height 12
click at [723, 294] on div "All" at bounding box center [810, 304] width 259 height 19
click at [723, 297] on div "All" at bounding box center [810, 304] width 258 height 17
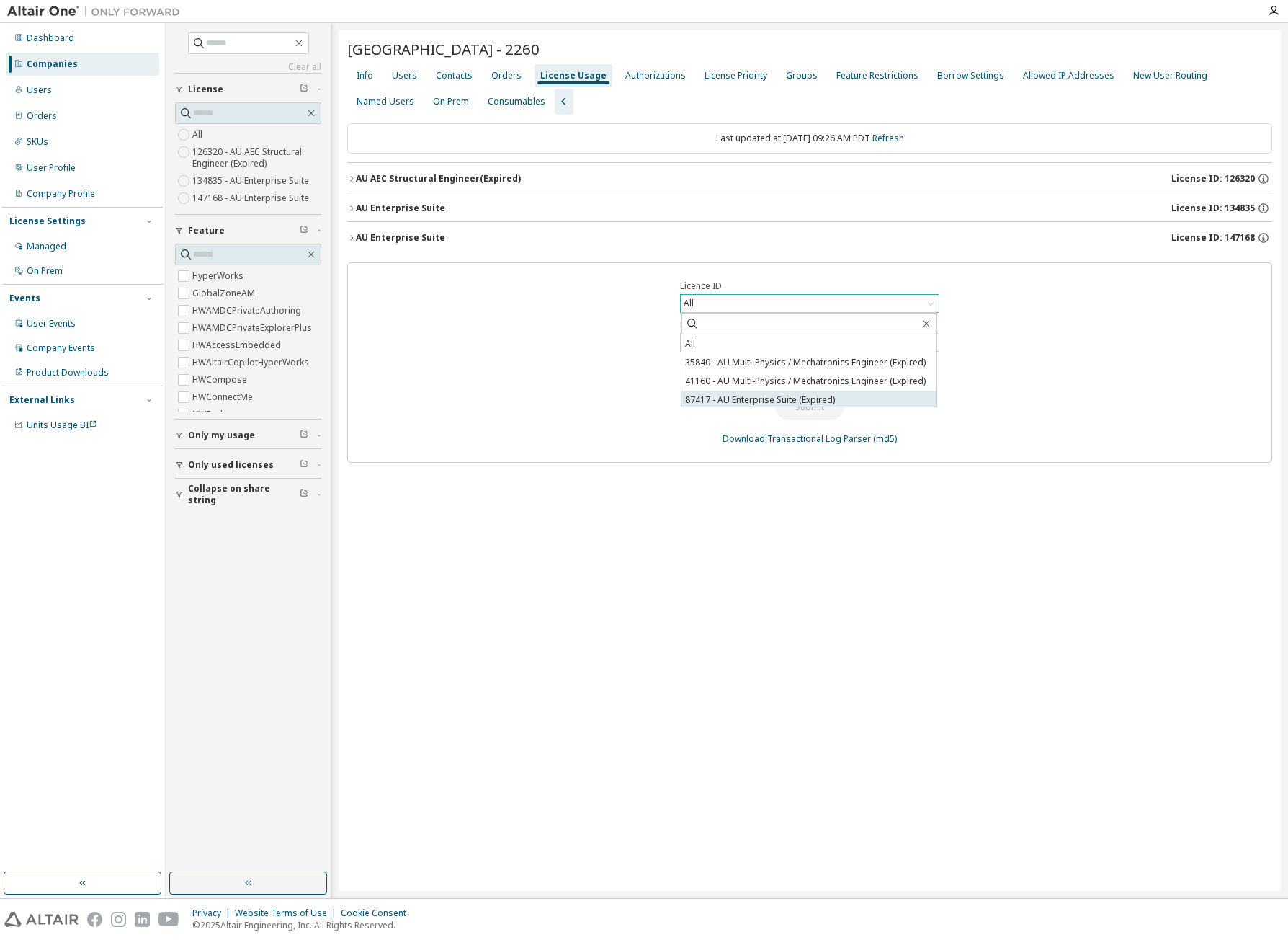
click at [721, 393] on li "87417 - AU Enterprise Suite (Expired)" at bounding box center [809, 400] width 255 height 19
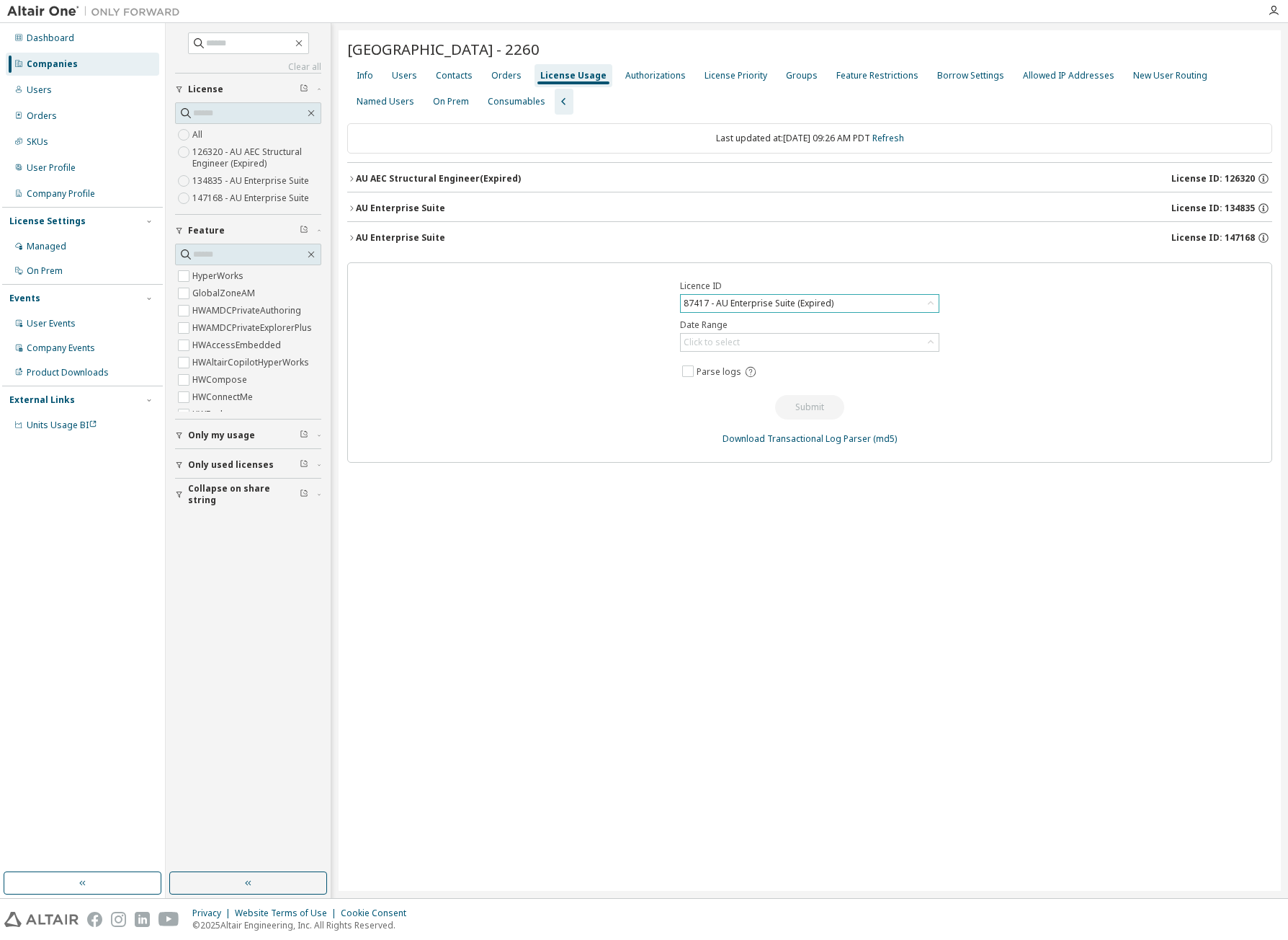
click at [790, 306] on div "87417 - AU Enterprise Suite (Expired)" at bounding box center [758, 303] width 154 height 16
click at [671, 538] on div "[GEOGRAPHIC_DATA] - 2260 Clear Load Save Save As Field Operator Value Select fi…" at bounding box center [810, 460] width 942 height 861
click at [347, 236] on icon "button" at bounding box center [351, 237] width 9 height 9
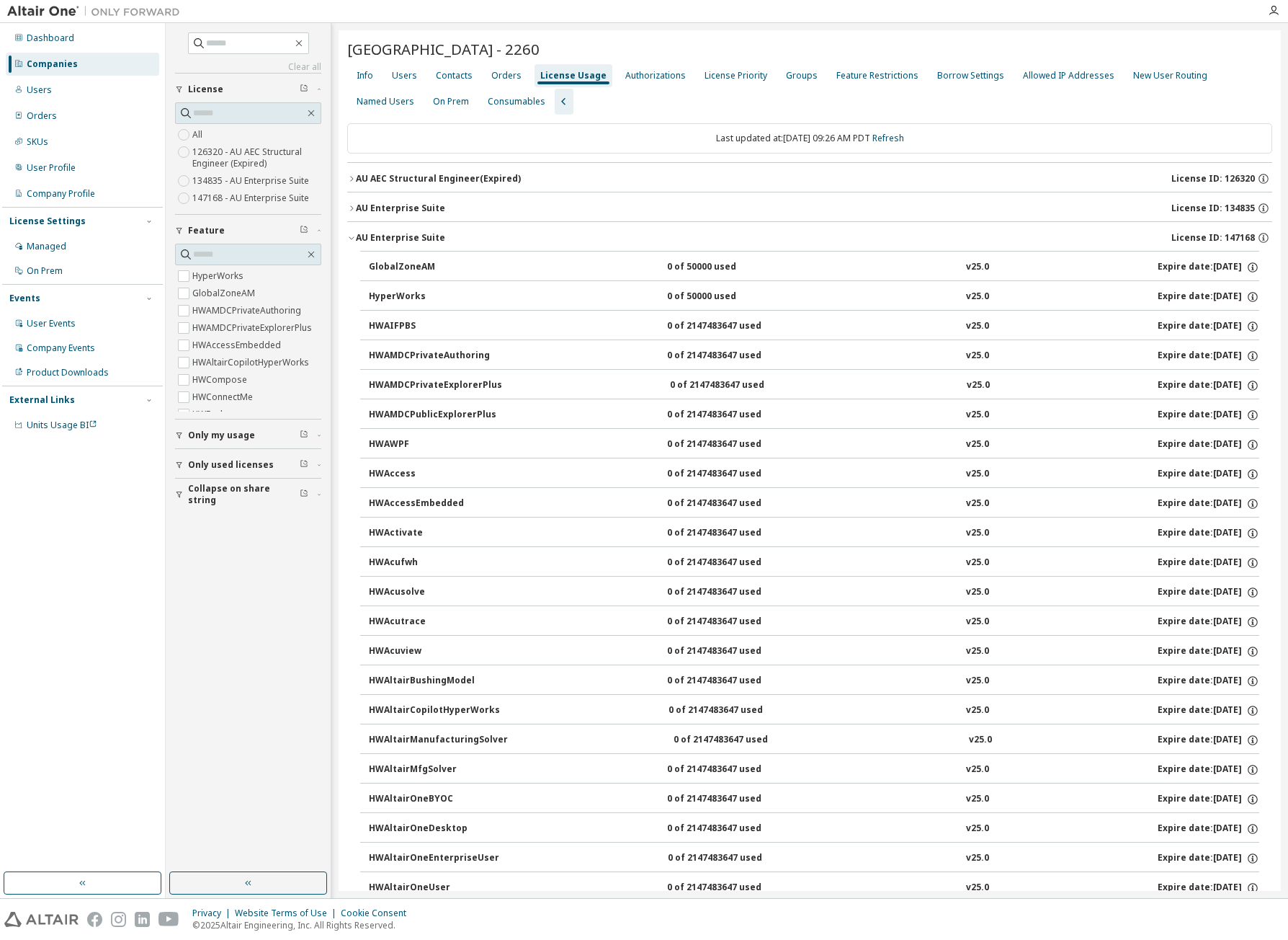
click at [354, 239] on icon "button" at bounding box center [351, 237] width 9 height 9
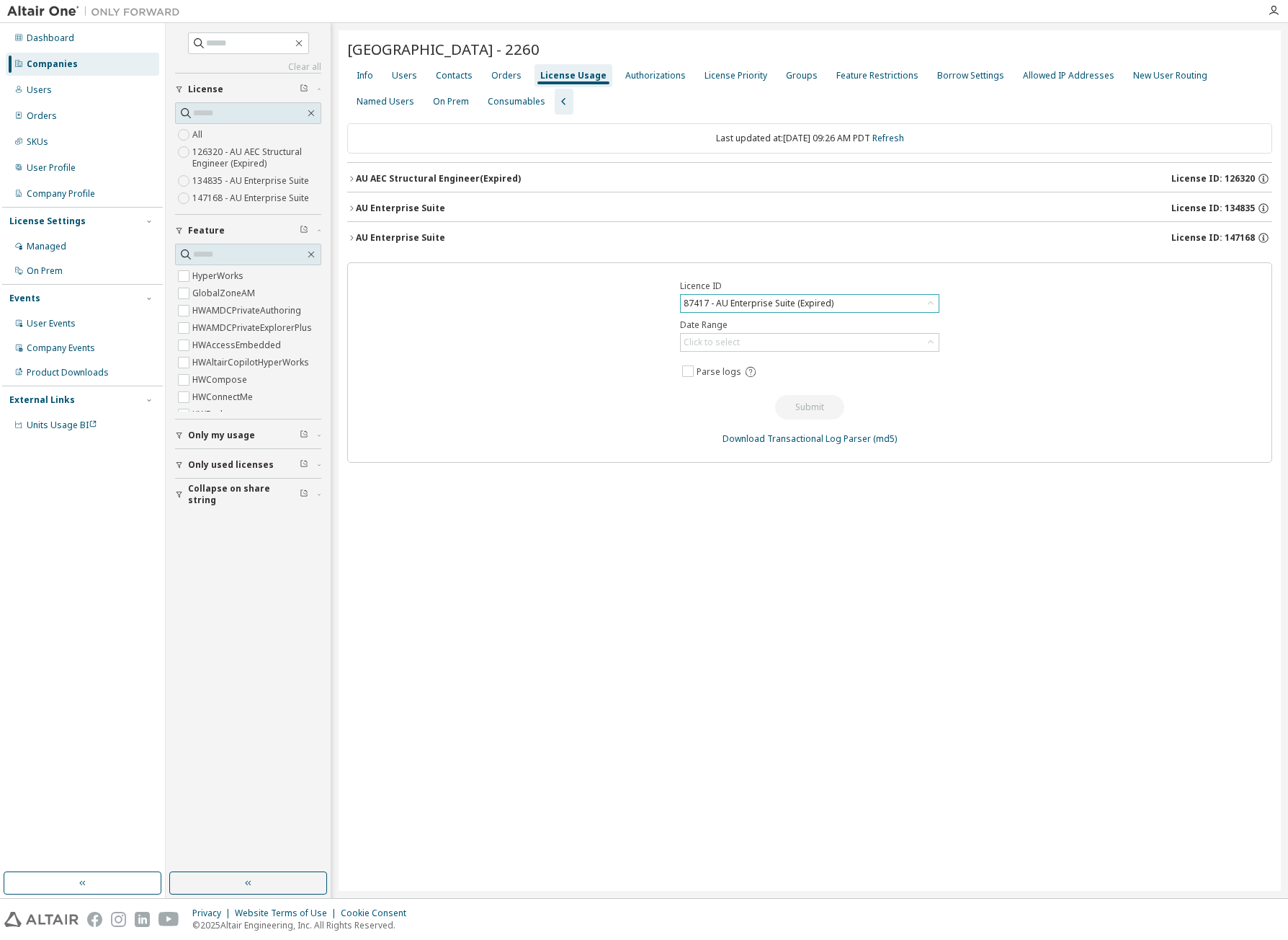
click at [784, 298] on div "87417 - AU Enterprise Suite (Expired)" at bounding box center [758, 303] width 154 height 16
click at [922, 567] on div "[GEOGRAPHIC_DATA] - 2260 Clear Load Save Save As Field Operator Value Select fi…" at bounding box center [810, 460] width 942 height 861
click at [351, 208] on icon "button" at bounding box center [351, 208] width 9 height 9
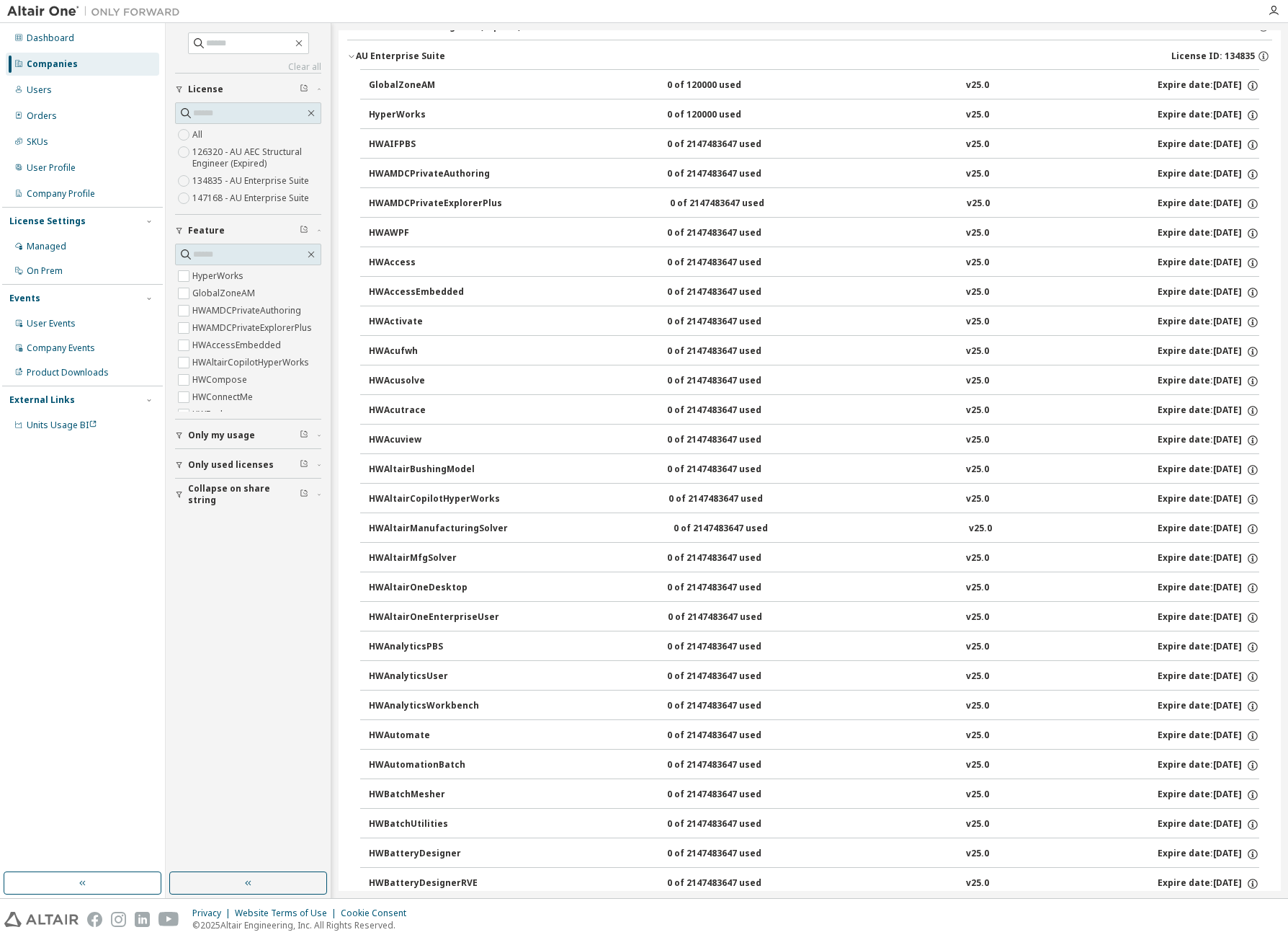
scroll to position [0, 0]
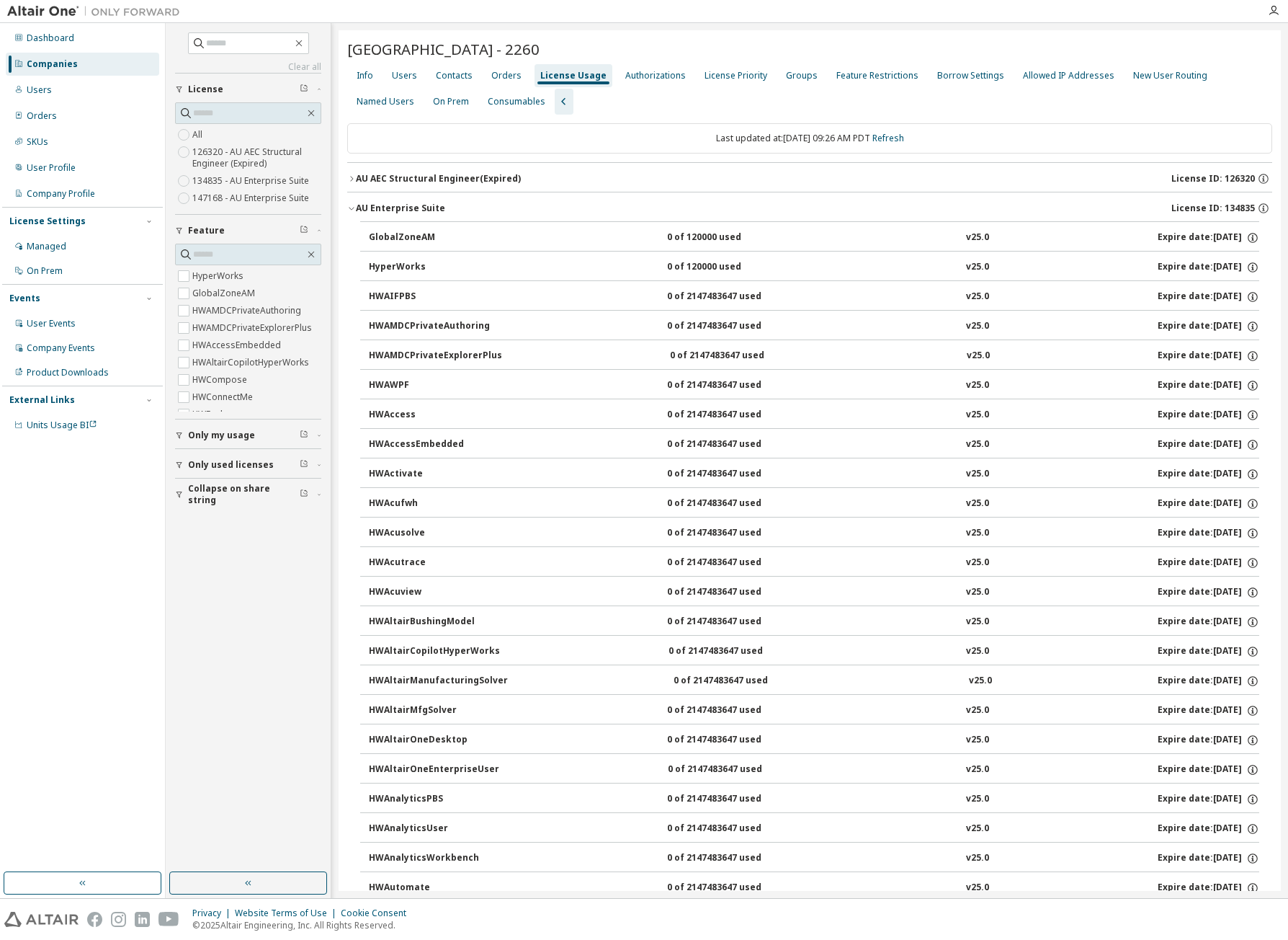
click at [482, 179] on div "AU AEC Structural Engineer (Expired)" at bounding box center [439, 178] width 165 height 12
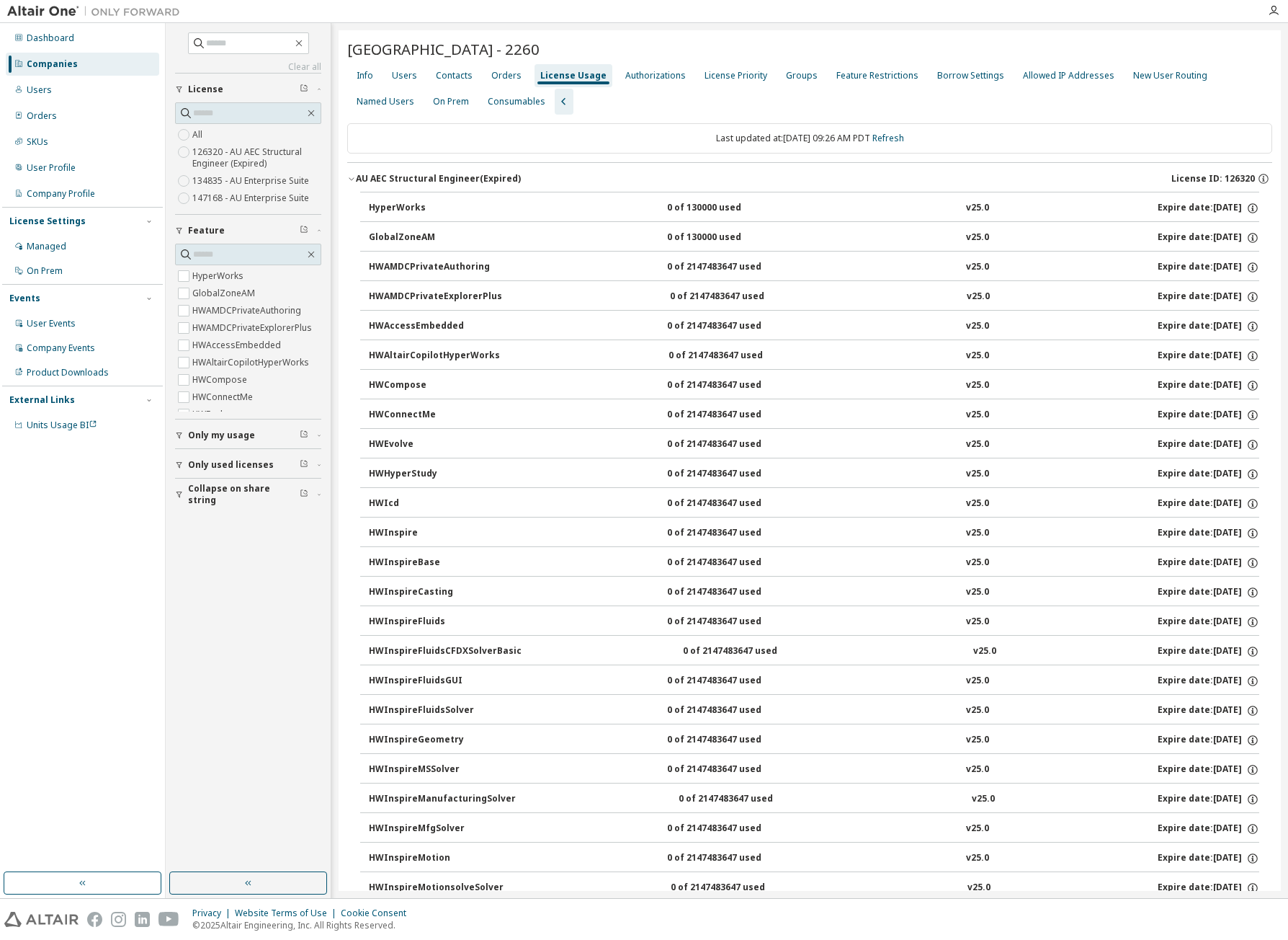
click at [475, 179] on div "AU AEC Structural Engineer (Expired)" at bounding box center [439, 178] width 165 height 12
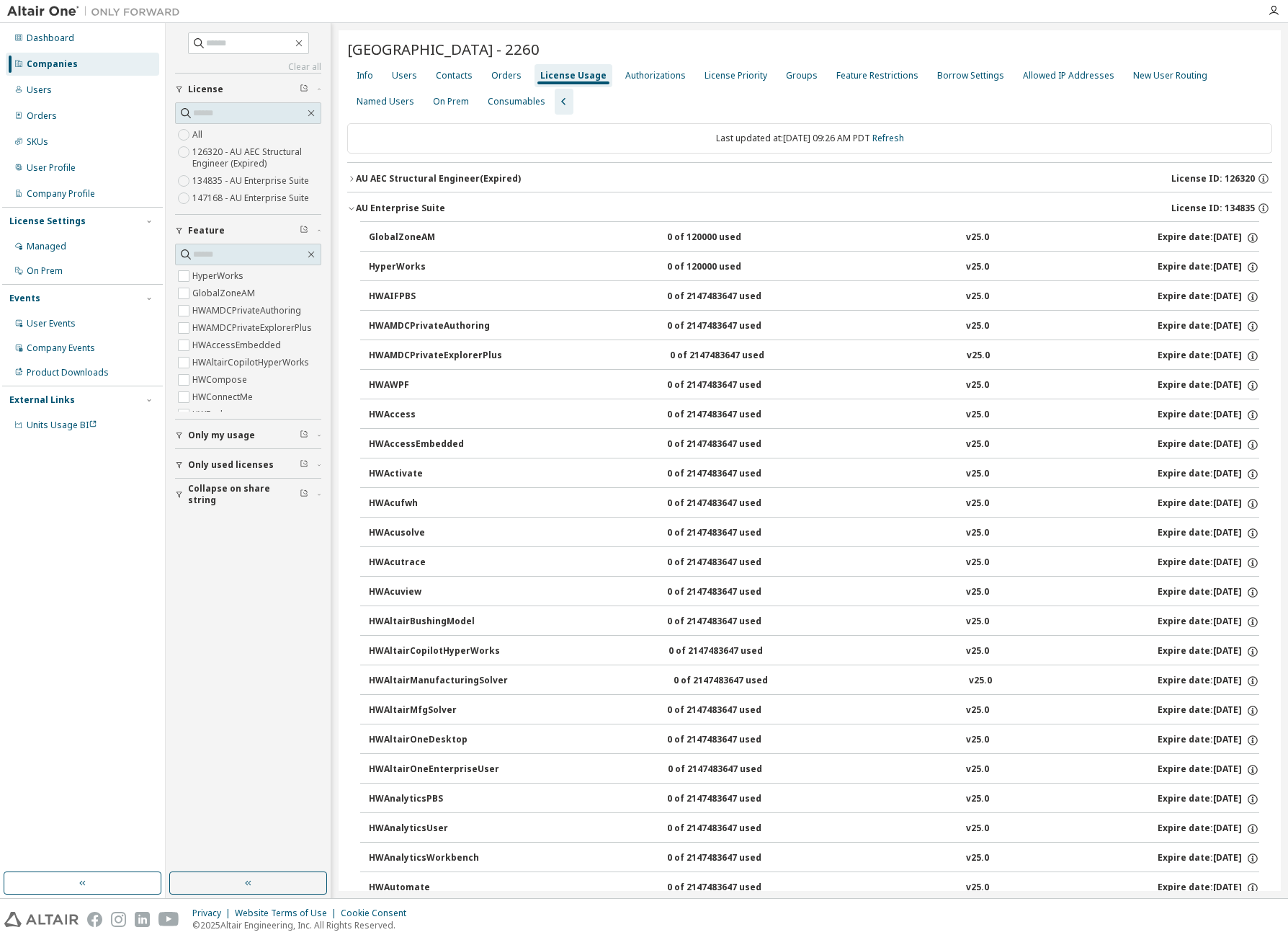
click at [351, 207] on icon "button" at bounding box center [351, 208] width 9 height 9
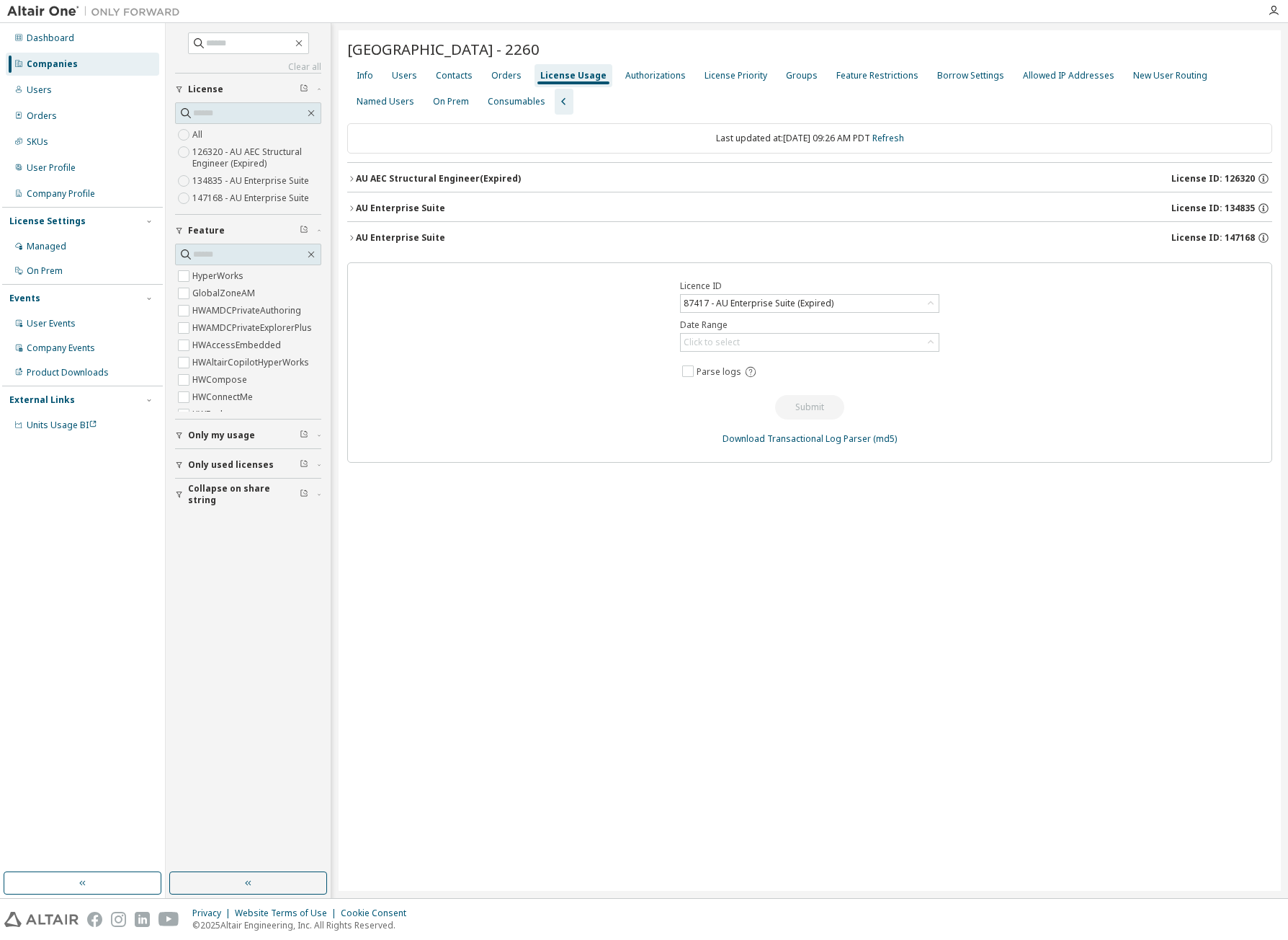
click at [352, 232] on button "AU Enterprise Suite License ID: 147168" at bounding box center [810, 238] width 925 height 32
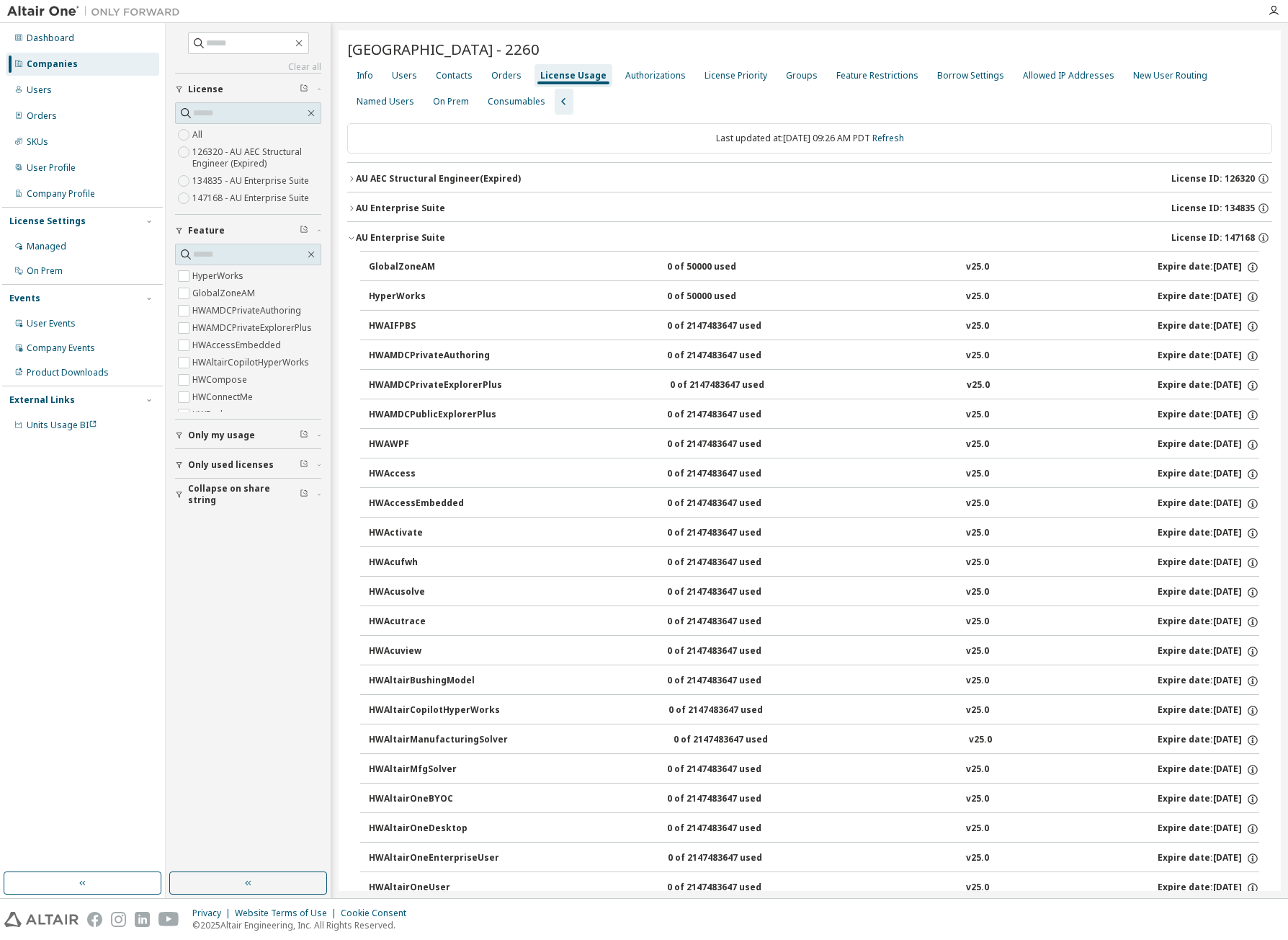
click at [351, 207] on icon "button" at bounding box center [352, 208] width 3 height 5
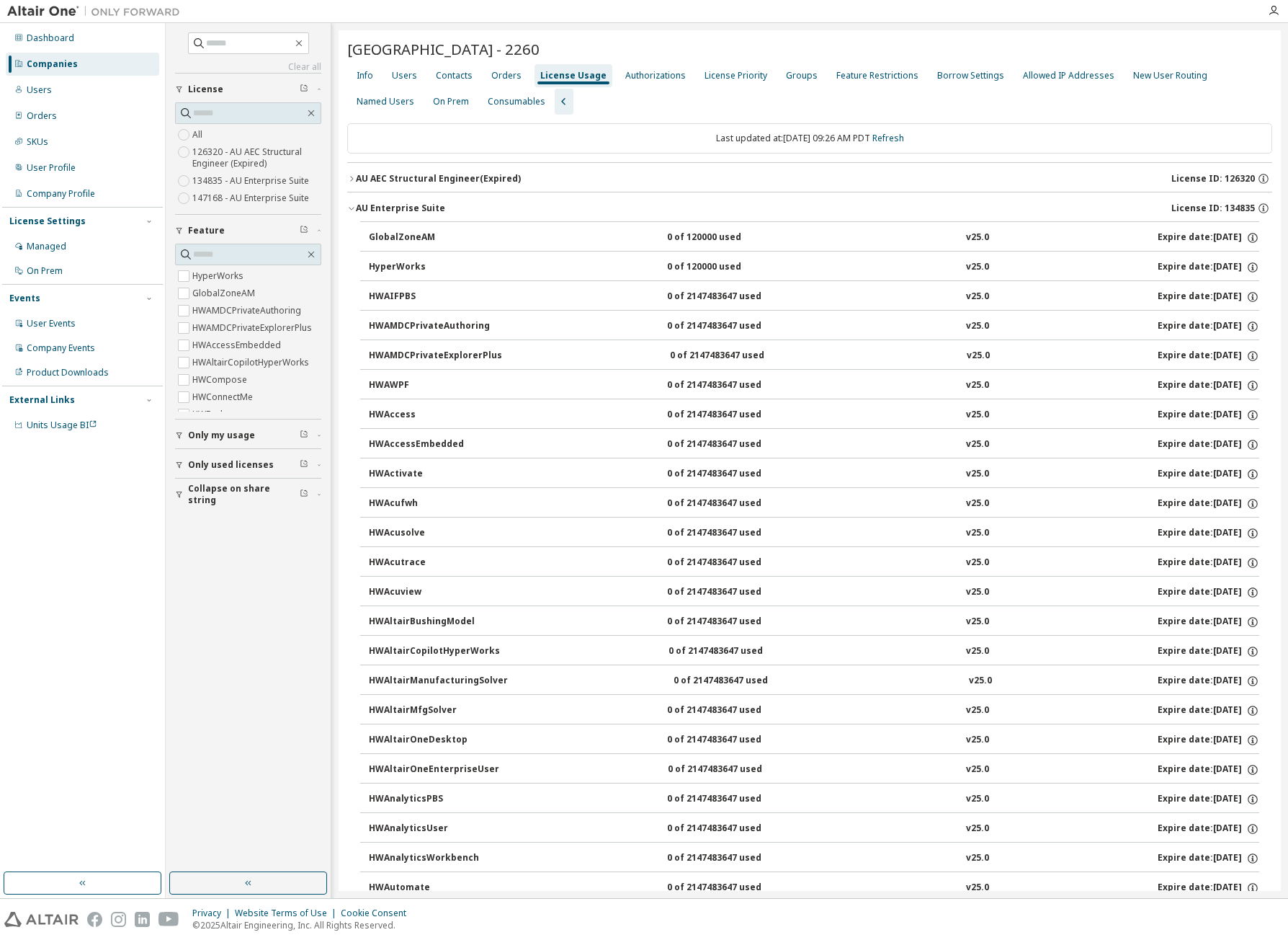
click at [351, 207] on icon "button" at bounding box center [351, 208] width 9 height 9
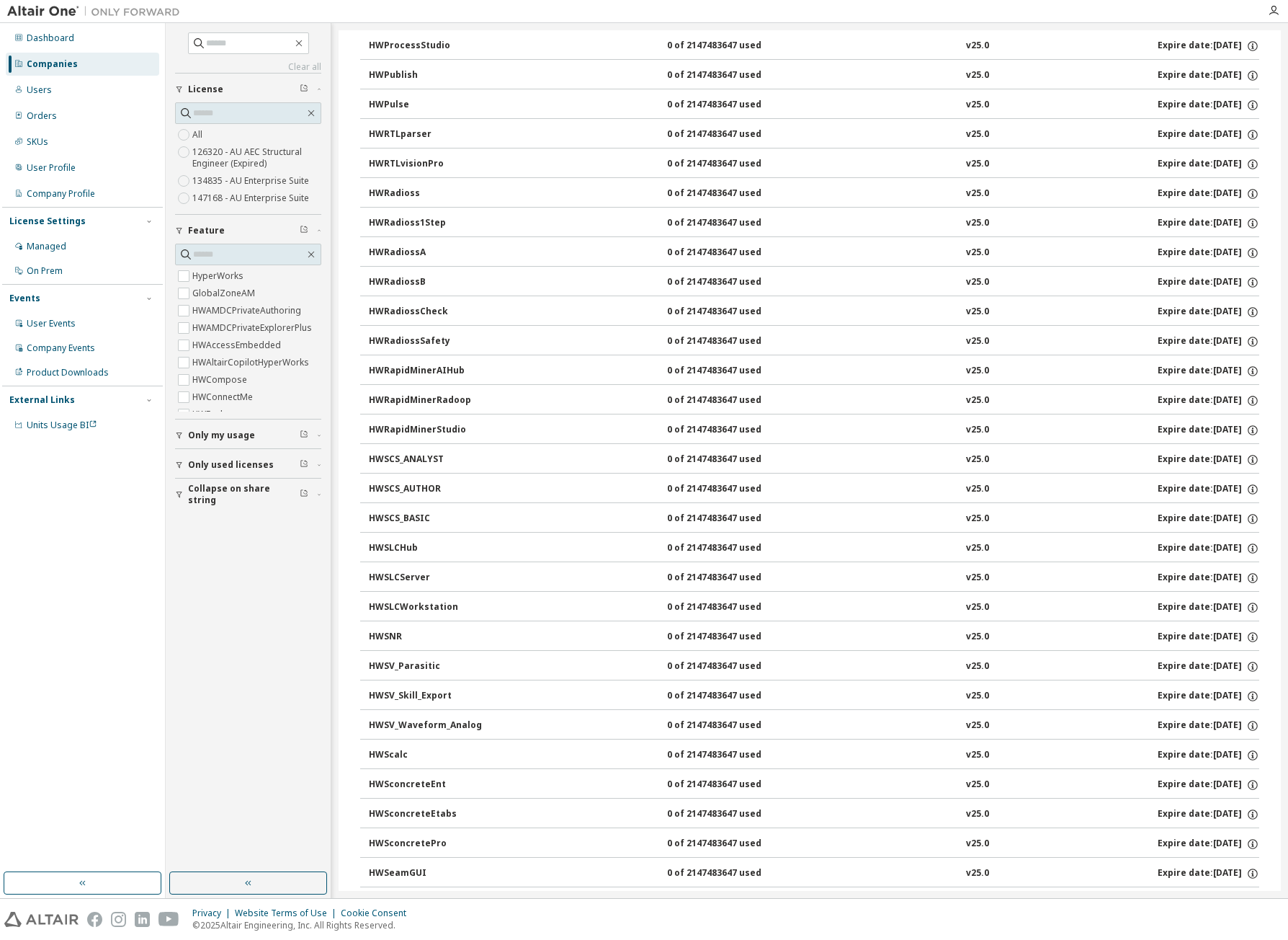
scroll to position [7470, 0]
